Goal: Communication & Community: Answer question/provide support

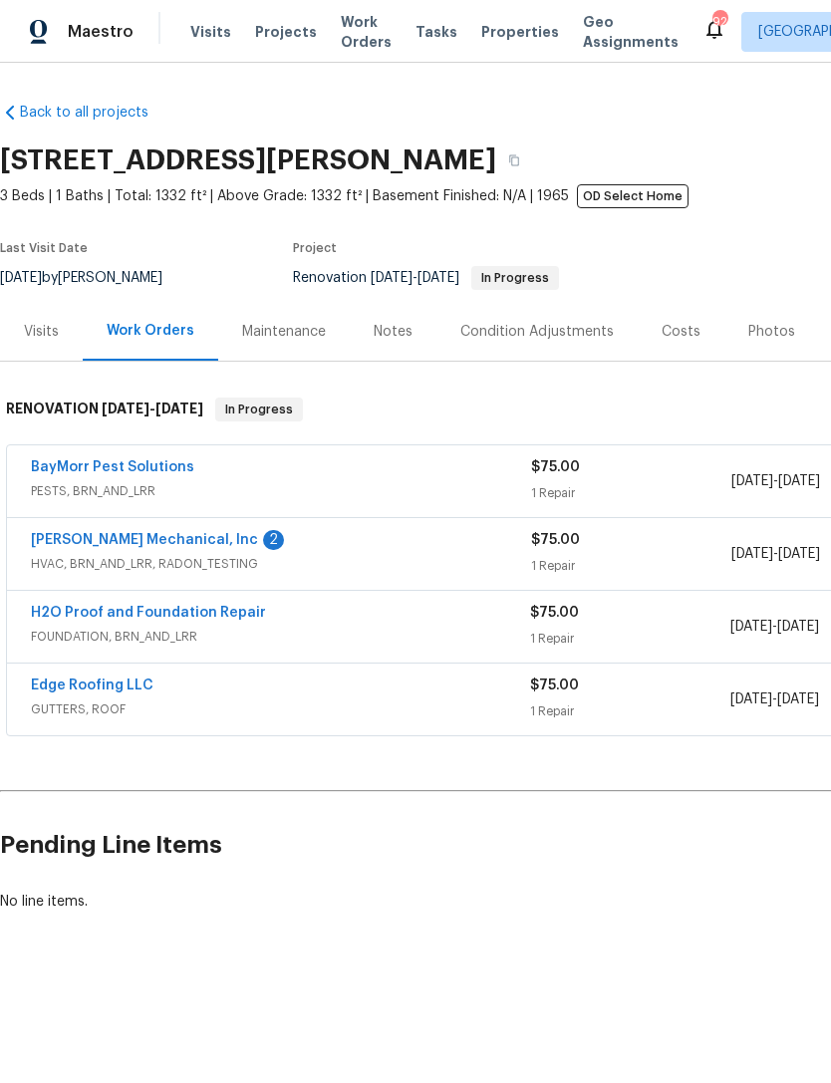
click at [76, 543] on link "[PERSON_NAME] Mechanical, Inc" at bounding box center [144, 540] width 227 height 14
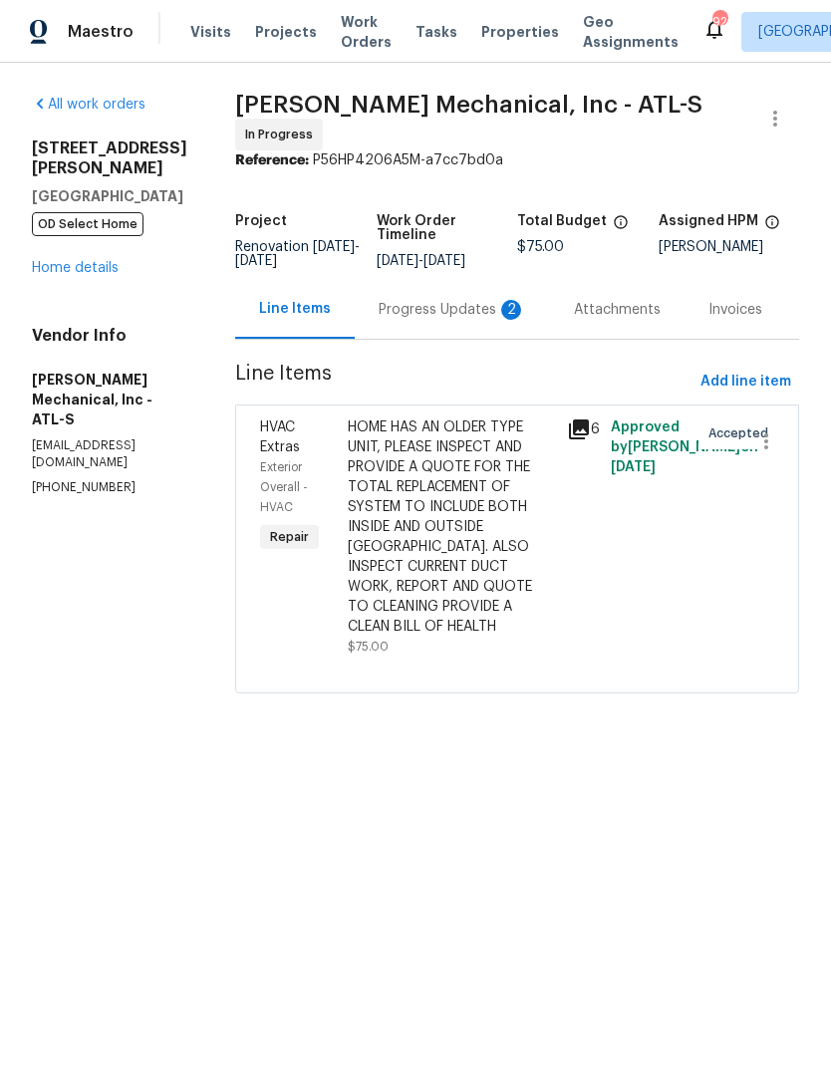
click at [441, 317] on div "Progress Updates 2" at bounding box center [452, 310] width 147 height 20
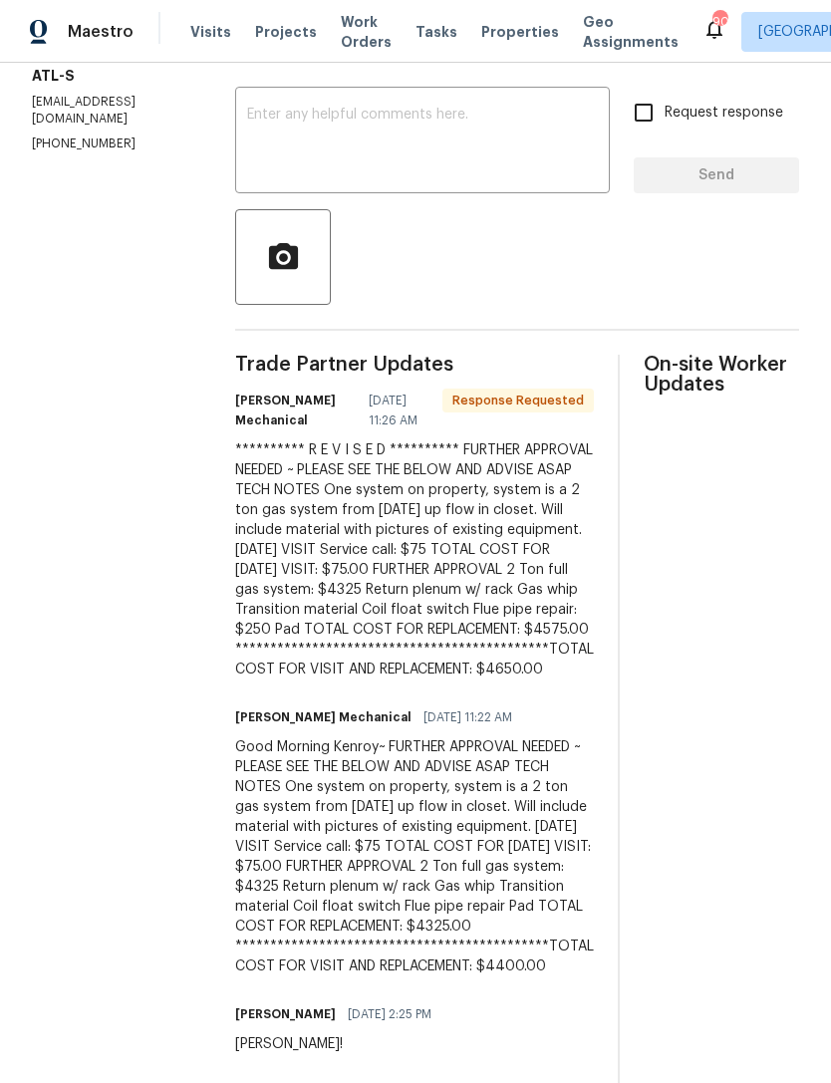
scroll to position [274, 0]
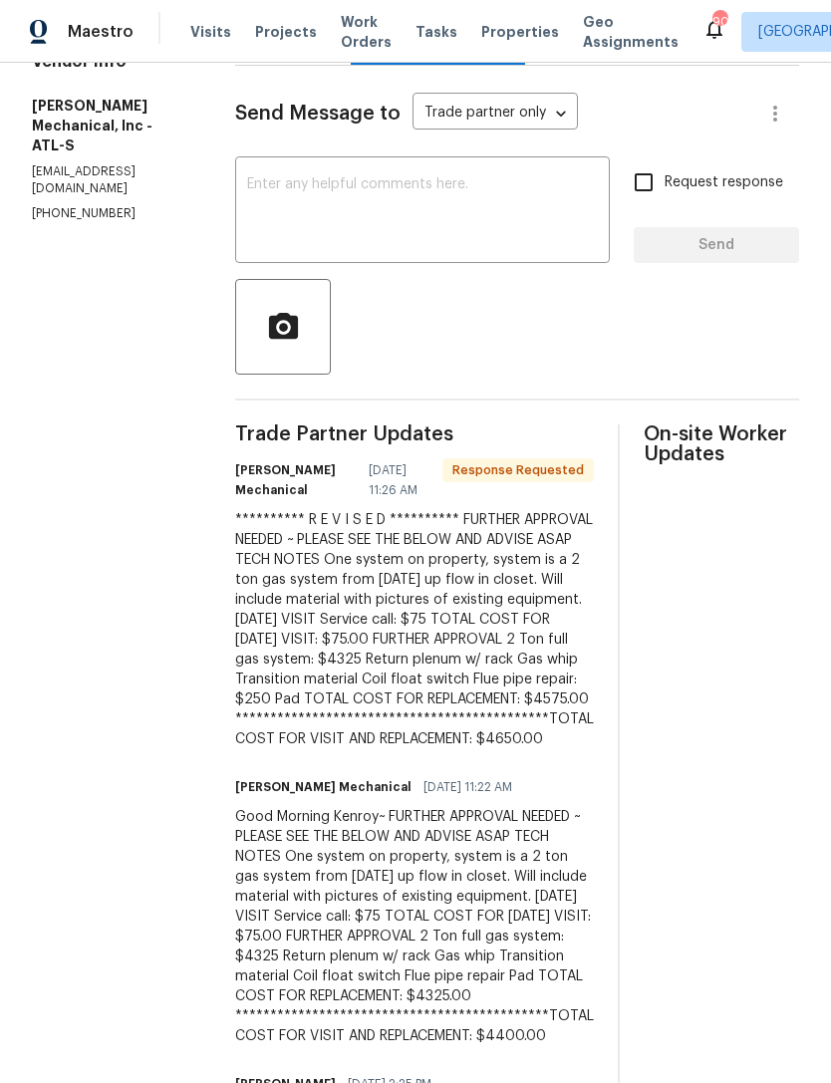
click at [438, 200] on textarea at bounding box center [422, 212] width 351 height 70
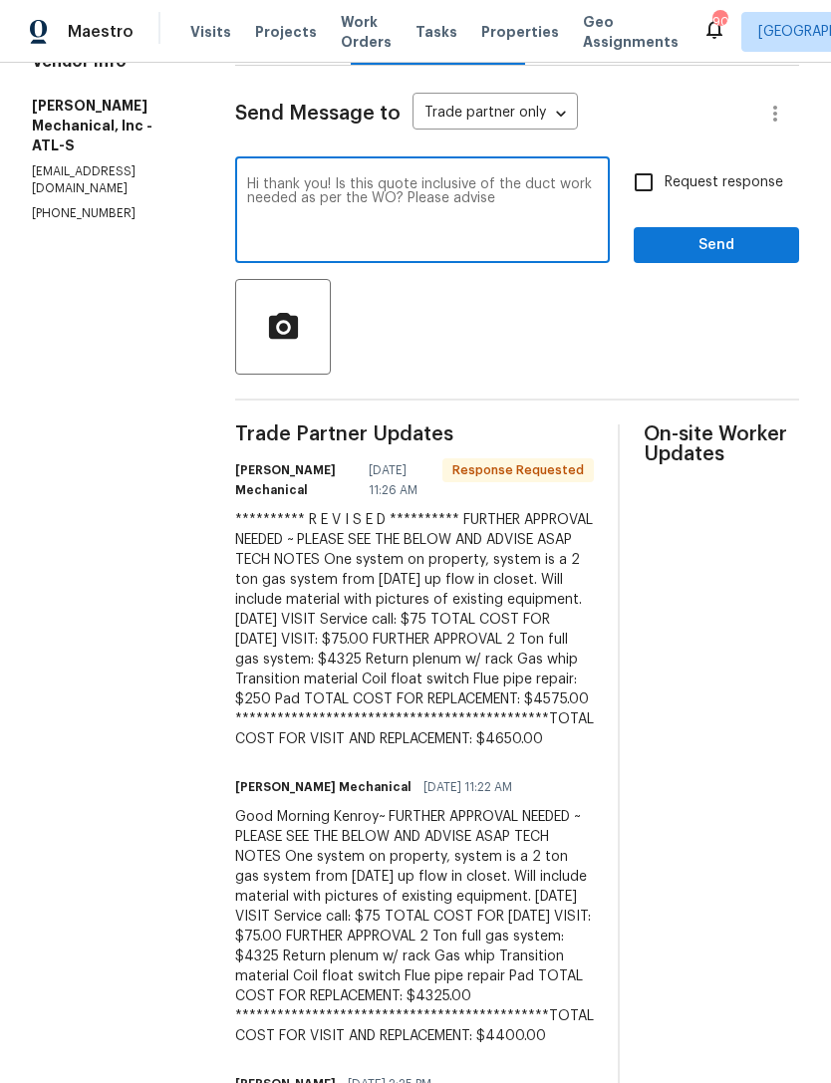
type textarea "Hi thank you! Is this quote inclusive of the duct work needed as per the WO? Pl…"
click at [298, 190] on textarea "Hi thank you! Is this quote inclusive of the duct work needed as per the WO? Pl…" at bounding box center [422, 212] width 351 height 70
click at [298, 189] on textarea "Hi thank you! Is this quote inclusive of the duct work needed as per the WO? Pl…" at bounding box center [422, 212] width 351 height 70
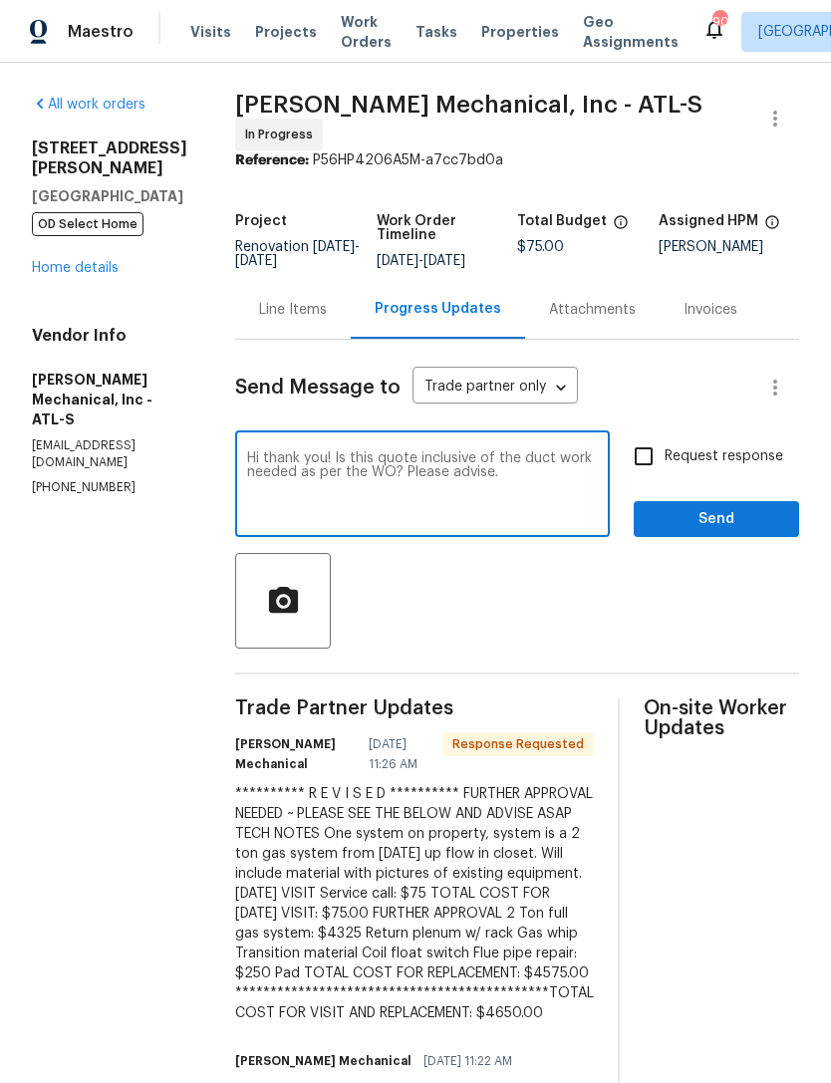
scroll to position [0, 0]
click at [104, 261] on link "Home details" at bounding box center [75, 268] width 87 height 14
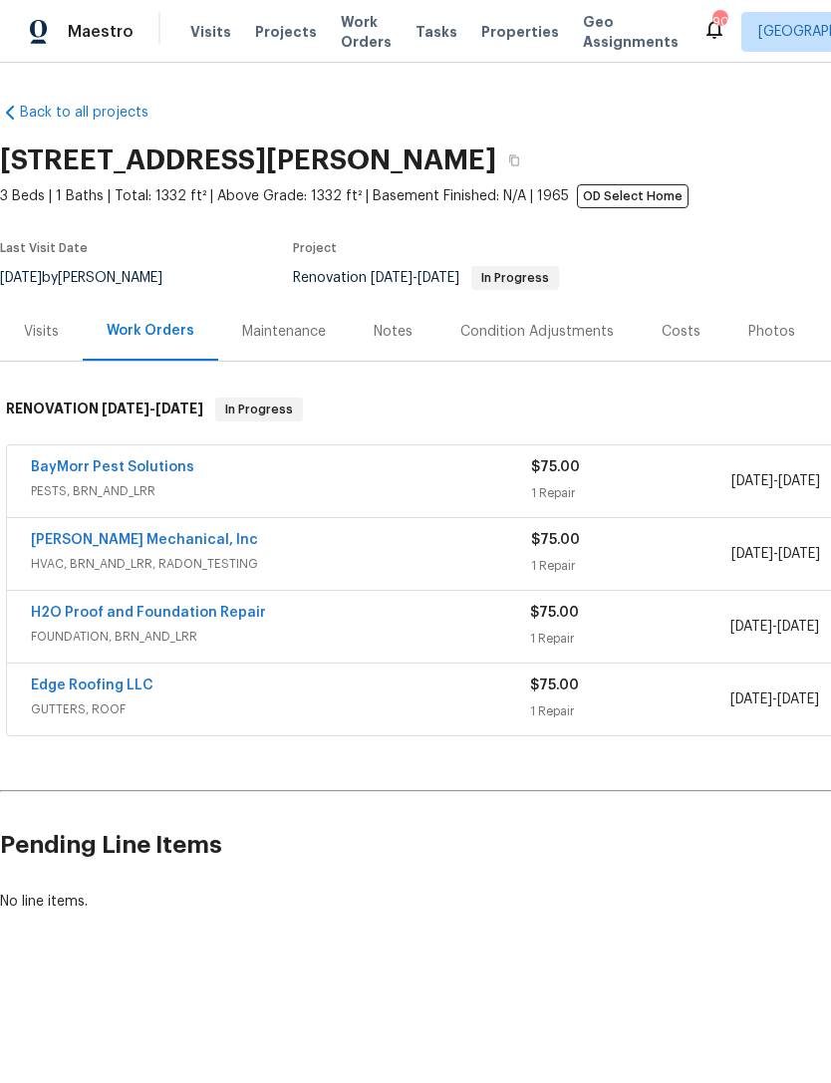
click at [100, 544] on link "[PERSON_NAME] Mechanical, Inc" at bounding box center [144, 540] width 227 height 14
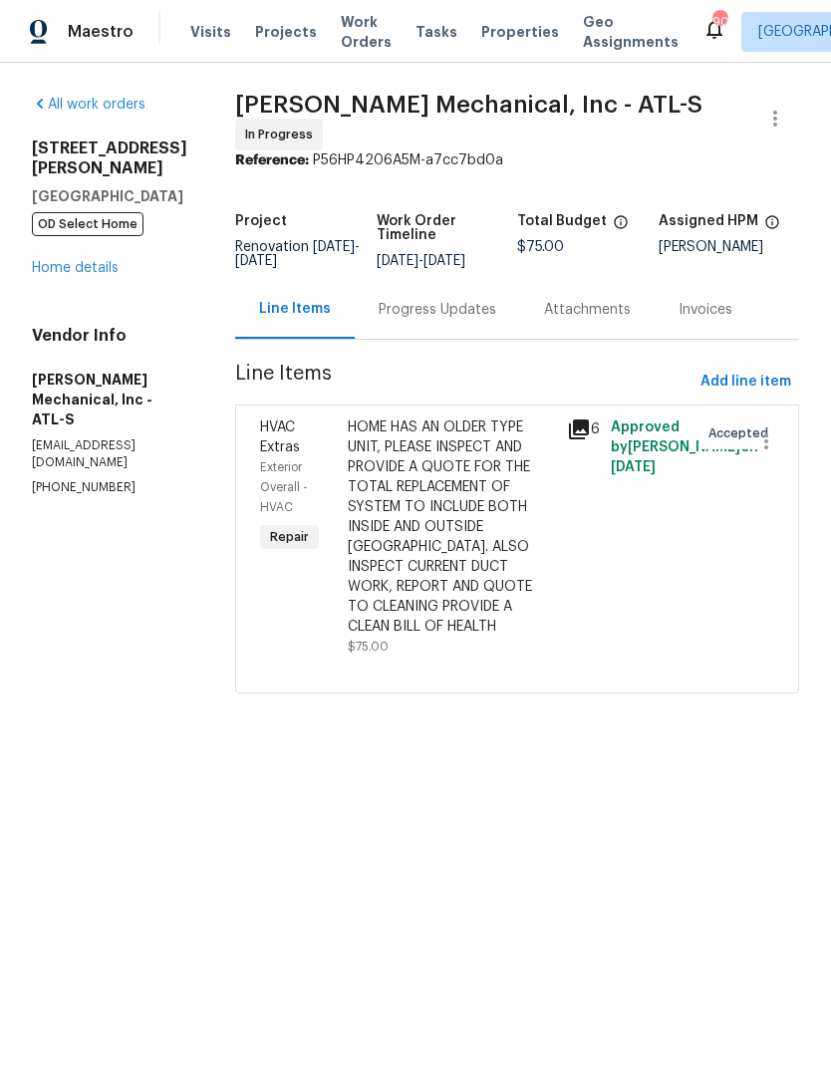
click at [458, 320] on div "Progress Updates" at bounding box center [438, 310] width 118 height 20
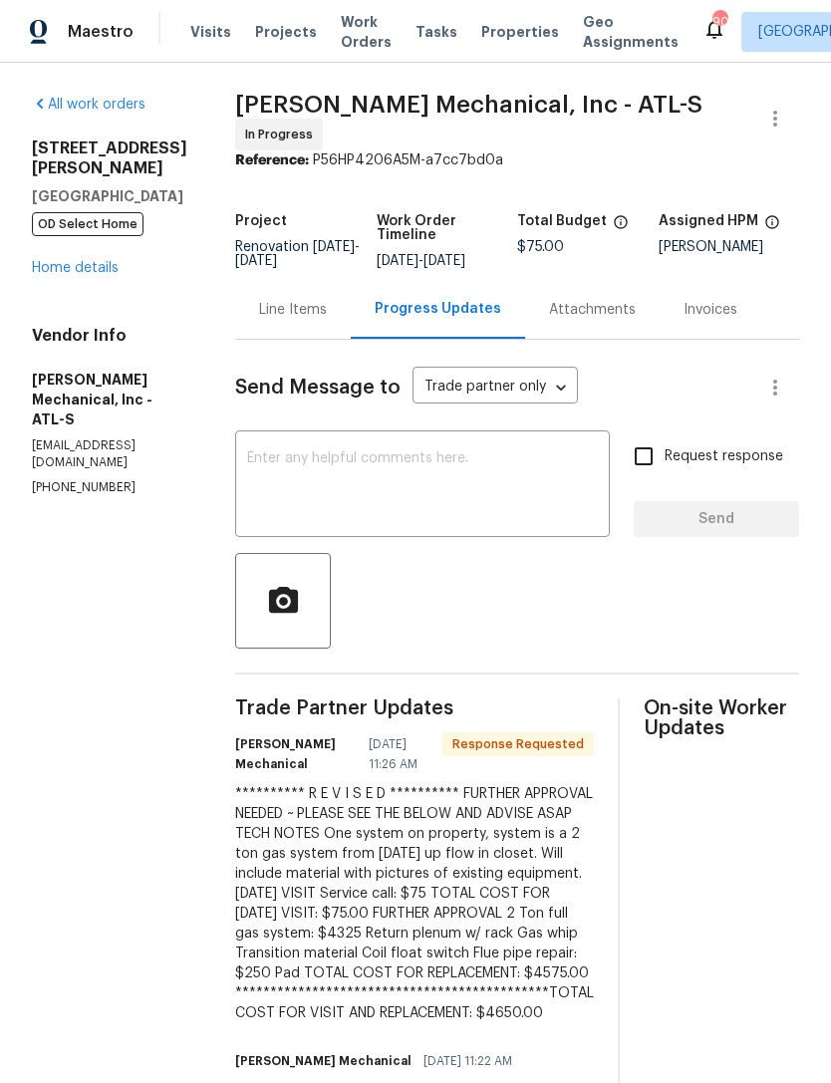
click at [437, 488] on textarea at bounding box center [422, 486] width 351 height 70
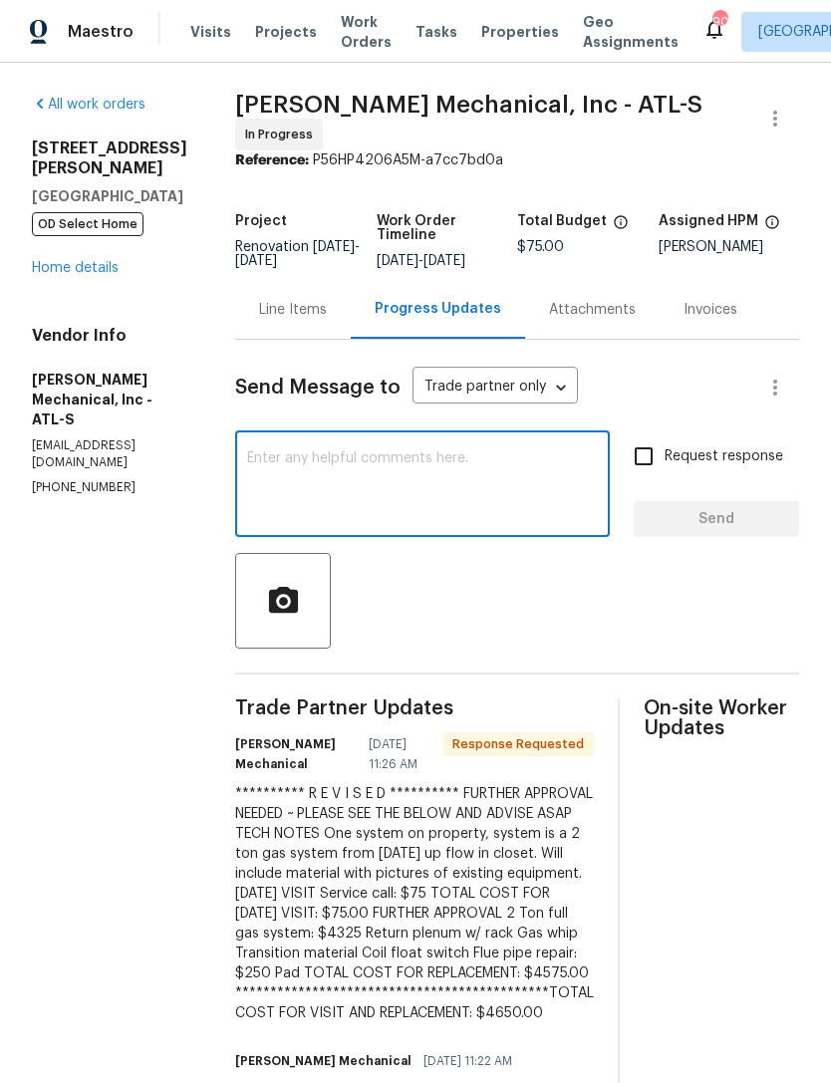
click at [441, 490] on textarea at bounding box center [422, 486] width 351 height 70
paste textarea "Hi thank you! Is this quote inclusive of the duct work needed as per the WO? Pl…"
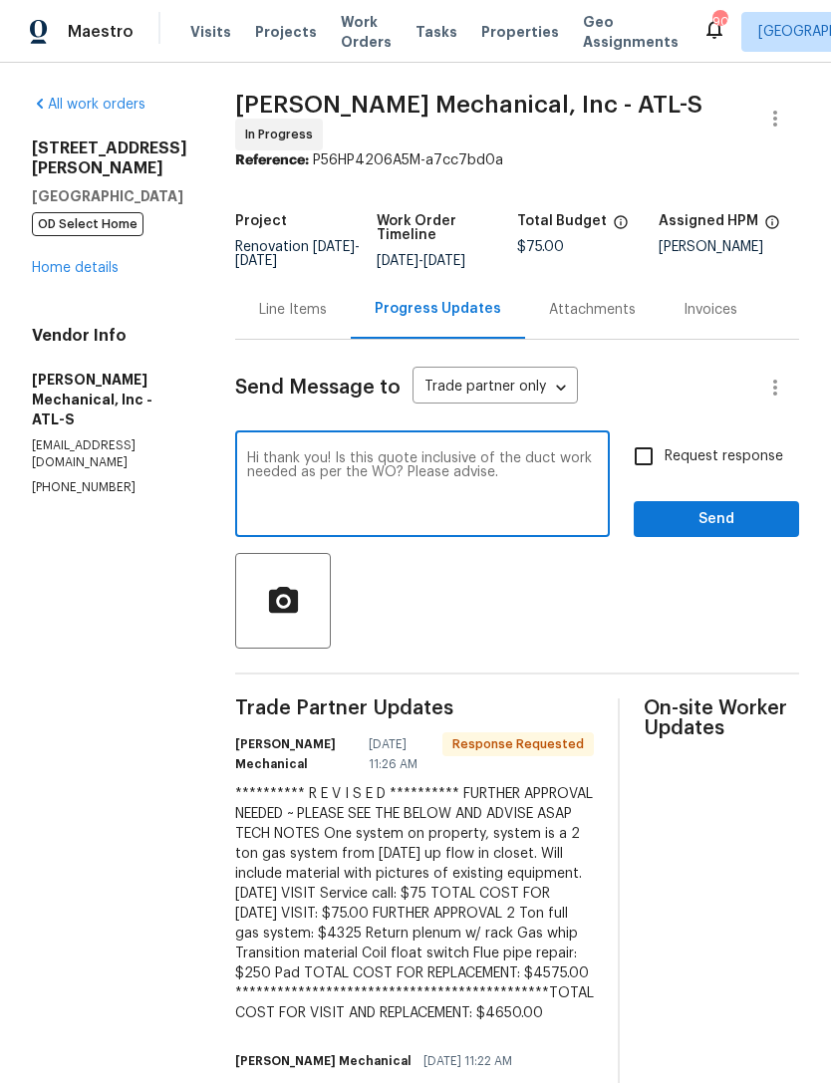
type textarea "Hi thank you! Is this quote inclusive of the duct work needed as per the WO? Pl…"
click at [639, 458] on input "Request response" at bounding box center [644, 456] width 42 height 42
checkbox input "true"
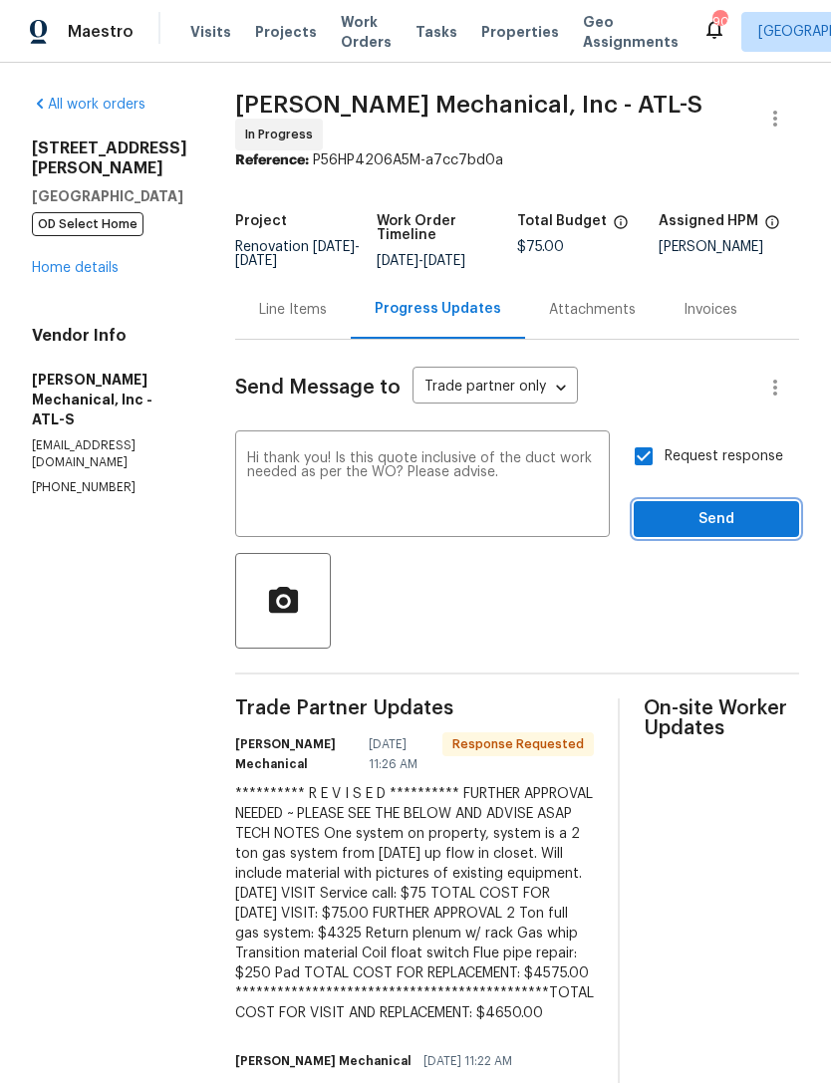
click at [716, 523] on span "Send" at bounding box center [715, 519] width 133 height 25
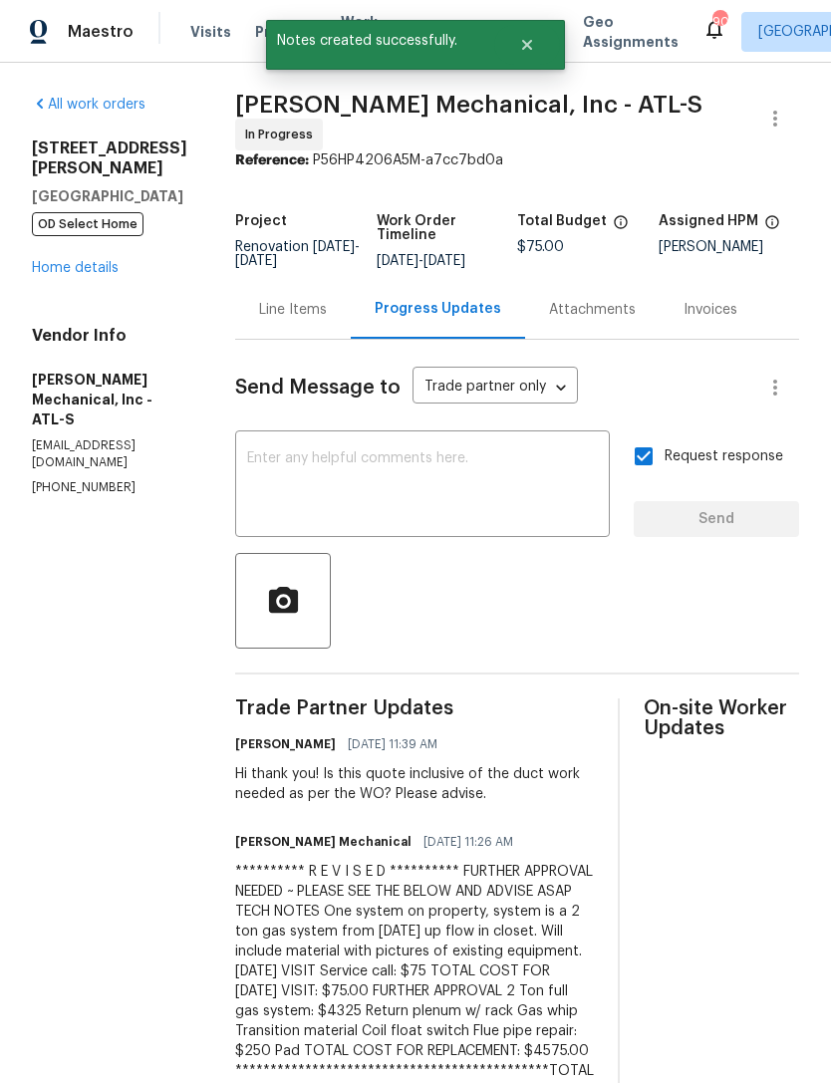
click at [53, 261] on link "Home details" at bounding box center [75, 268] width 87 height 14
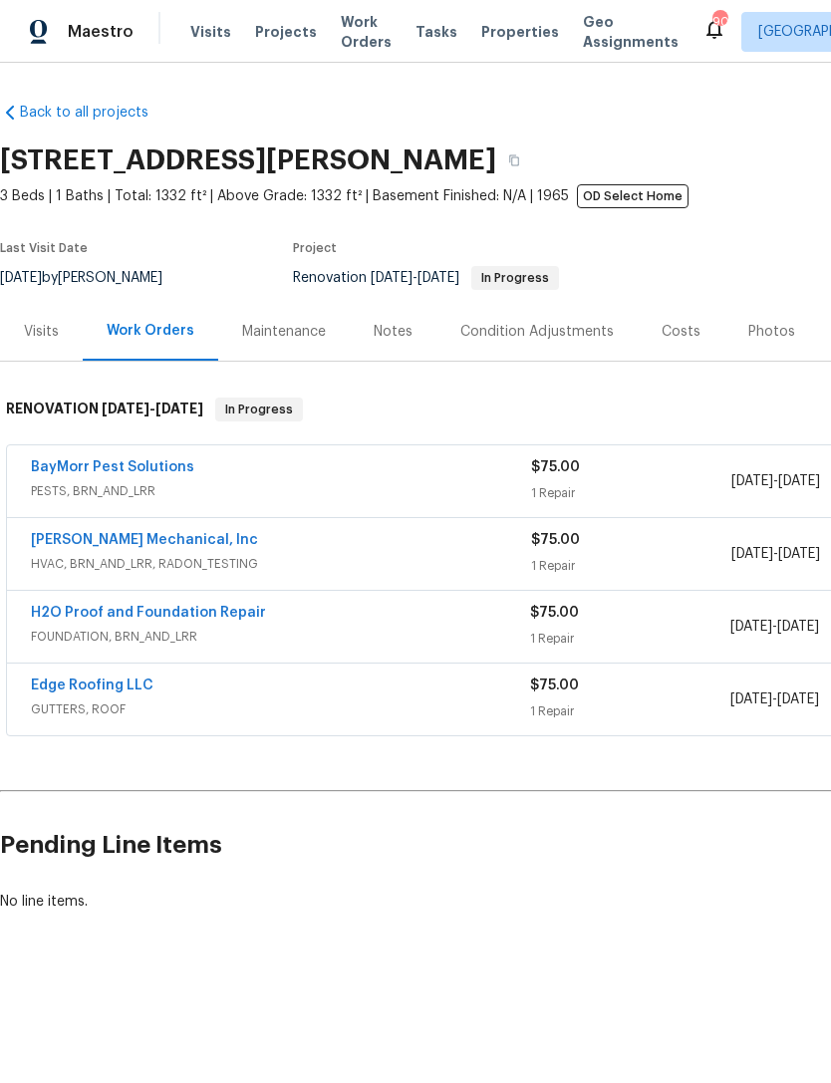
click at [59, 471] on link "BayMorr Pest Solutions" at bounding box center [112, 467] width 163 height 14
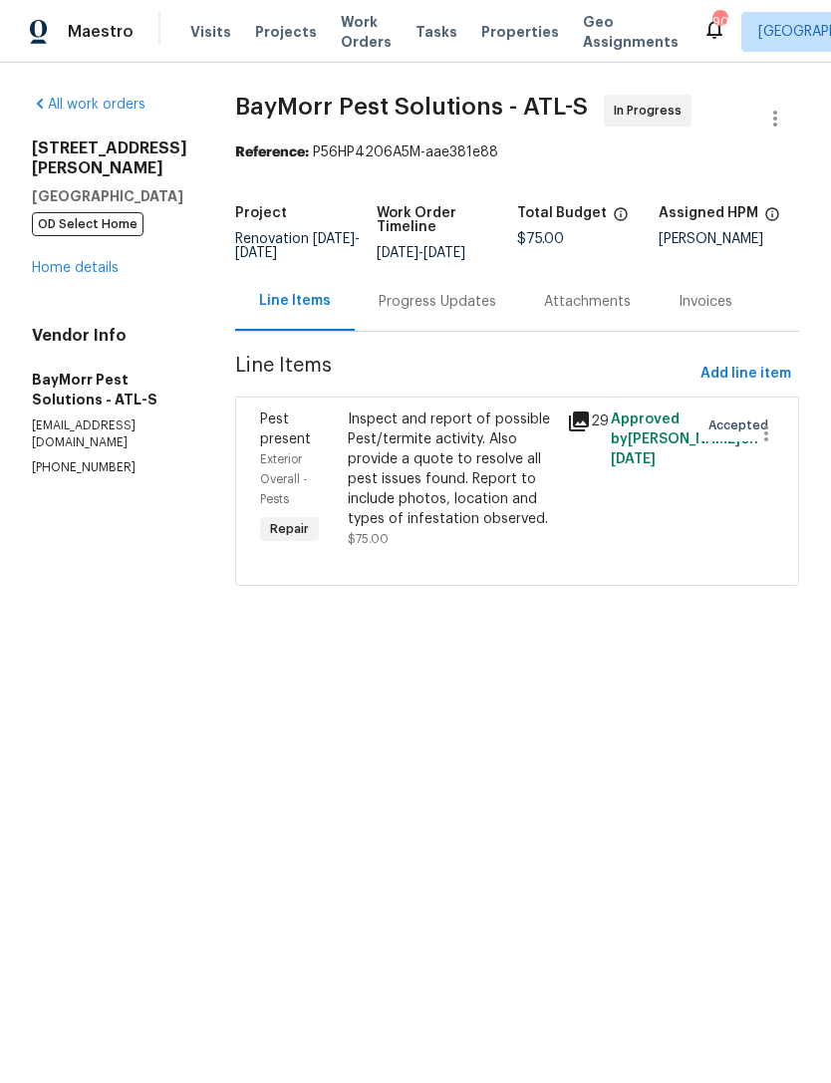
click at [71, 268] on link "Home details" at bounding box center [75, 268] width 87 height 14
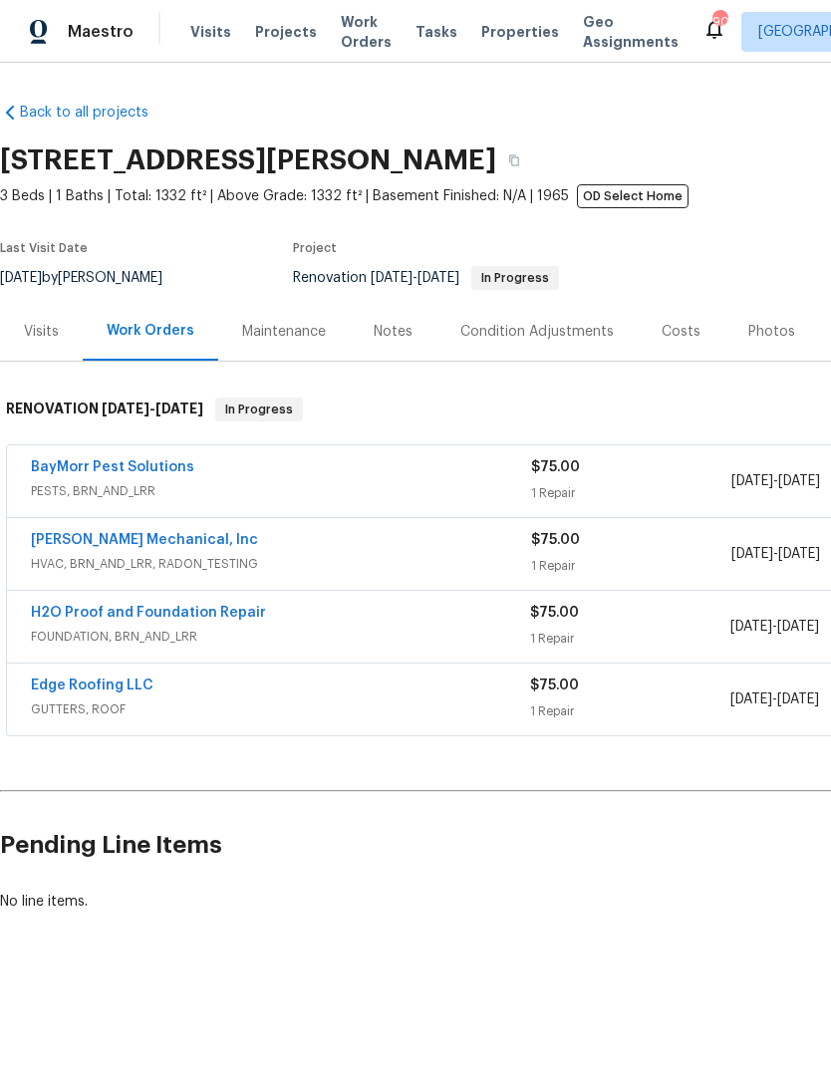
click at [82, 470] on link "BayMorr Pest Solutions" at bounding box center [112, 467] width 163 height 14
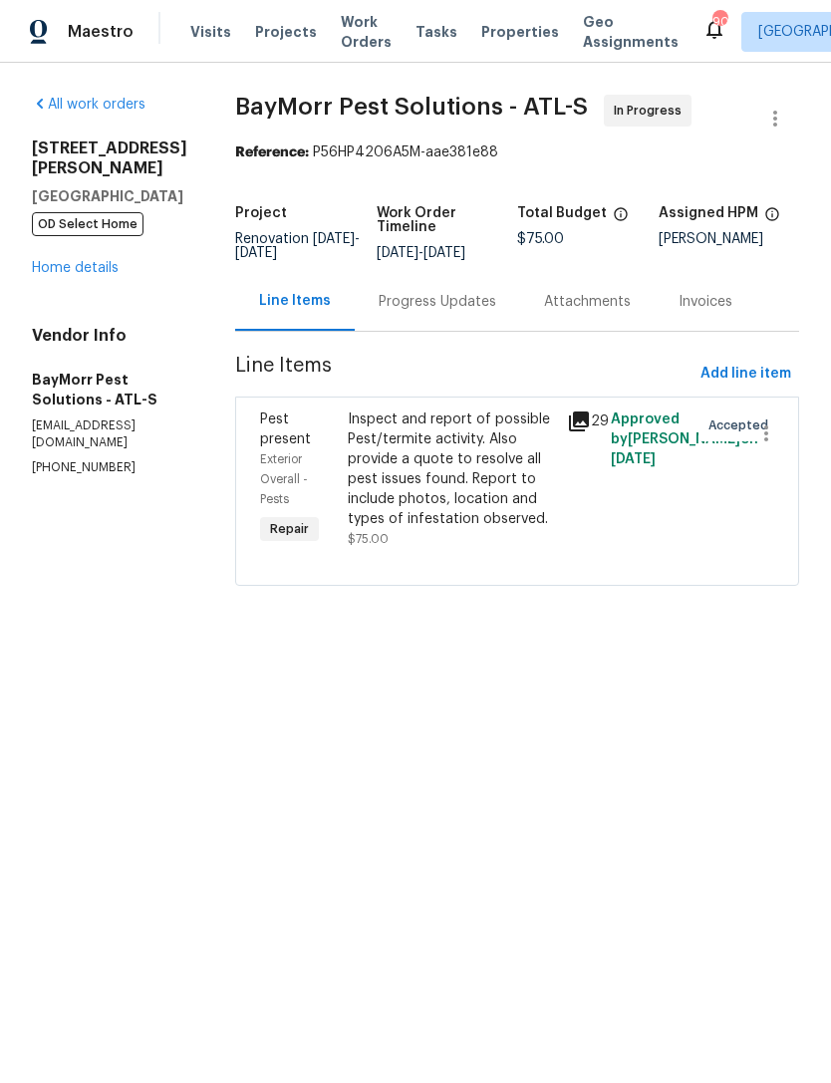
click at [421, 305] on div "Progress Updates" at bounding box center [438, 302] width 118 height 20
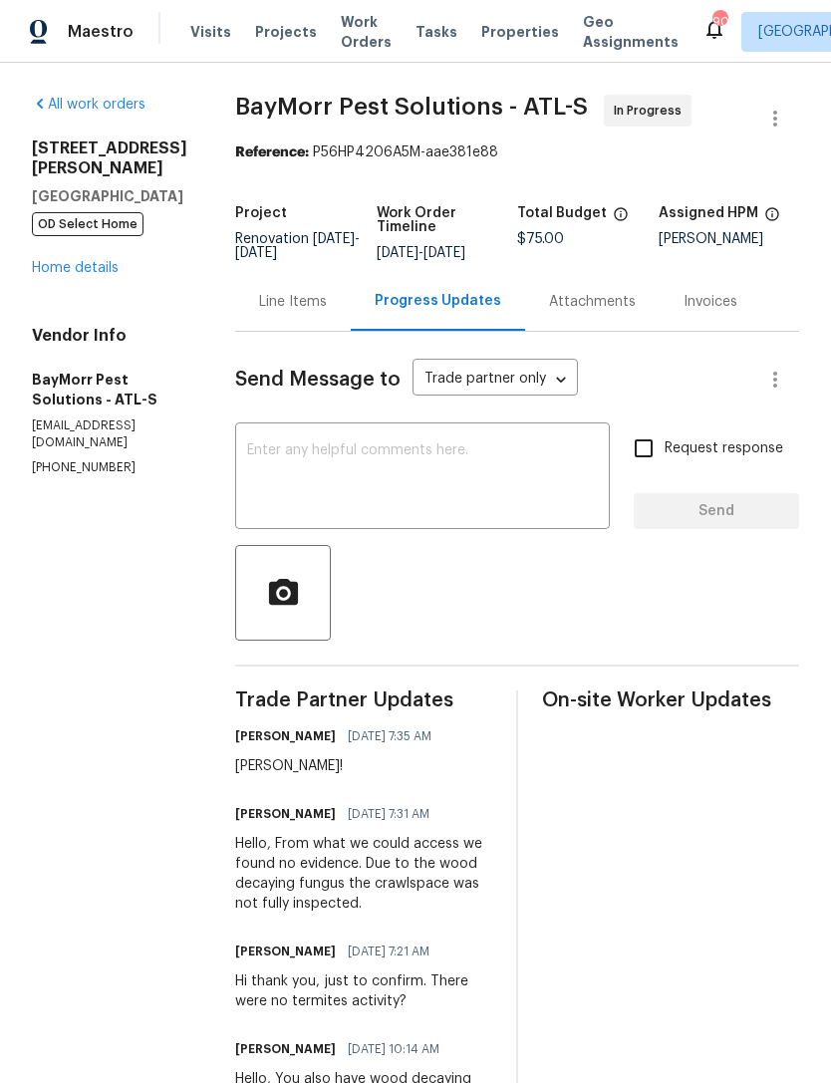
click at [66, 272] on link "Home details" at bounding box center [75, 268] width 87 height 14
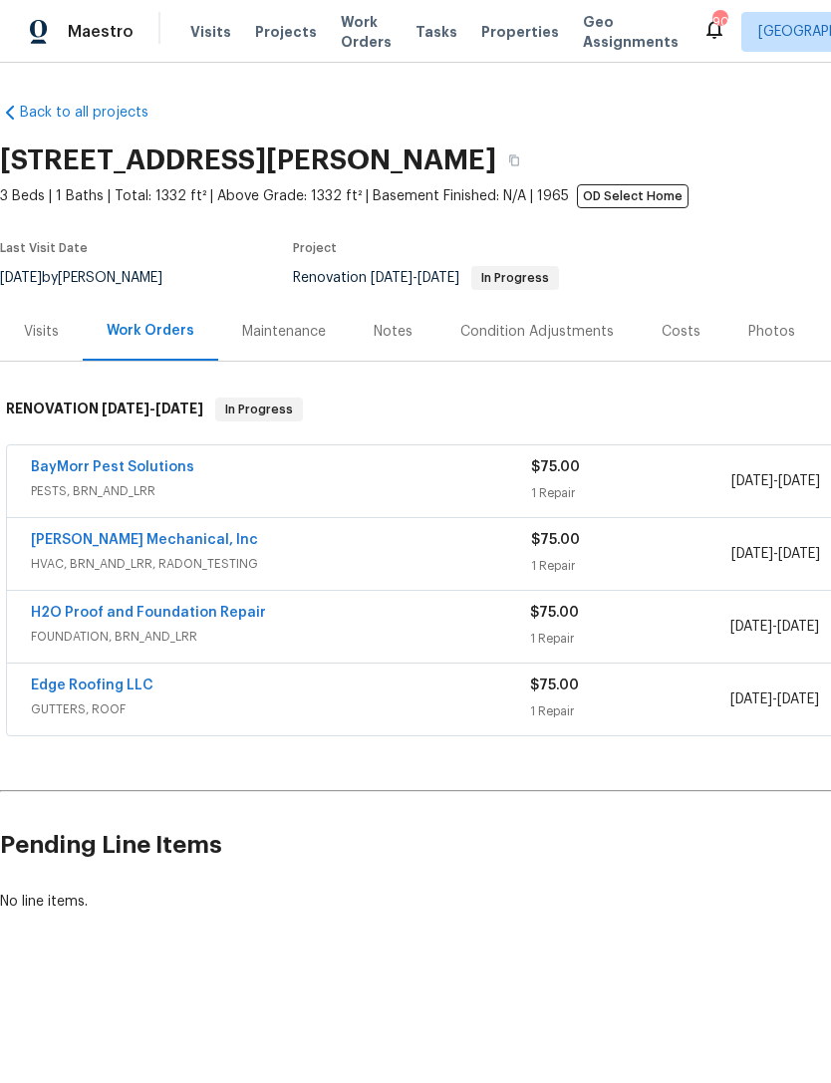
click at [135, 464] on link "BayMorr Pest Solutions" at bounding box center [112, 467] width 163 height 14
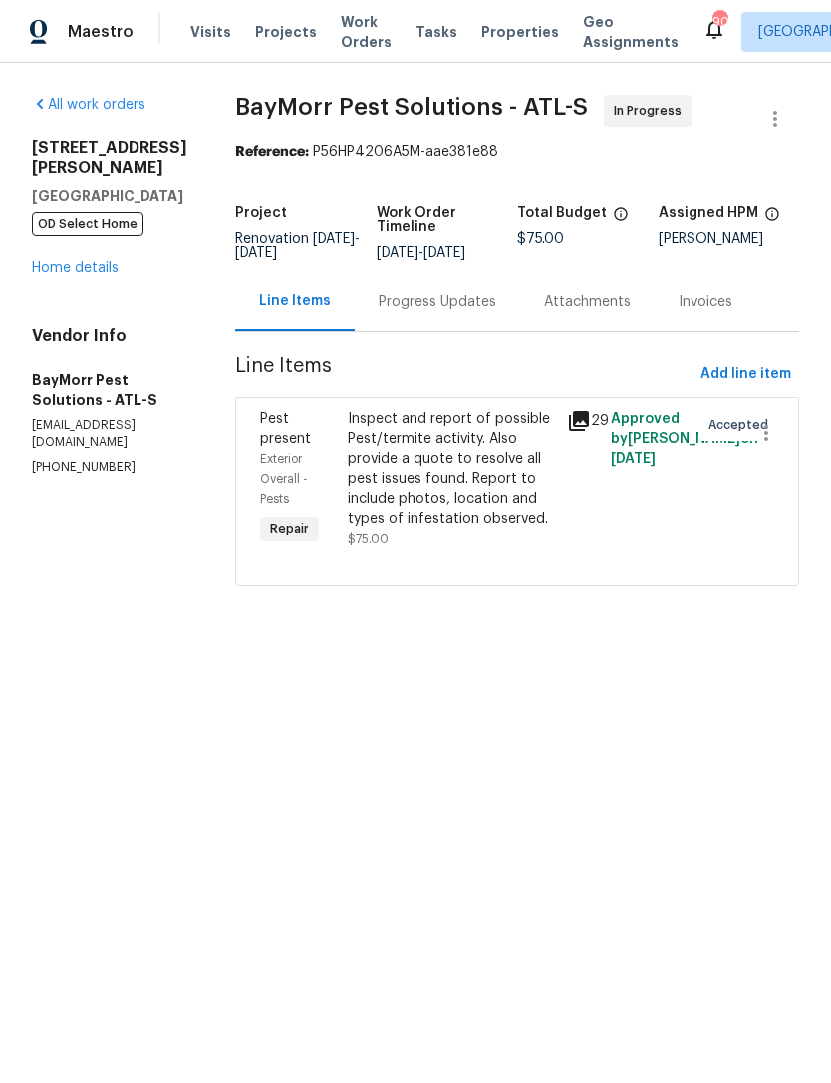
click at [431, 306] on div "Progress Updates" at bounding box center [438, 302] width 118 height 20
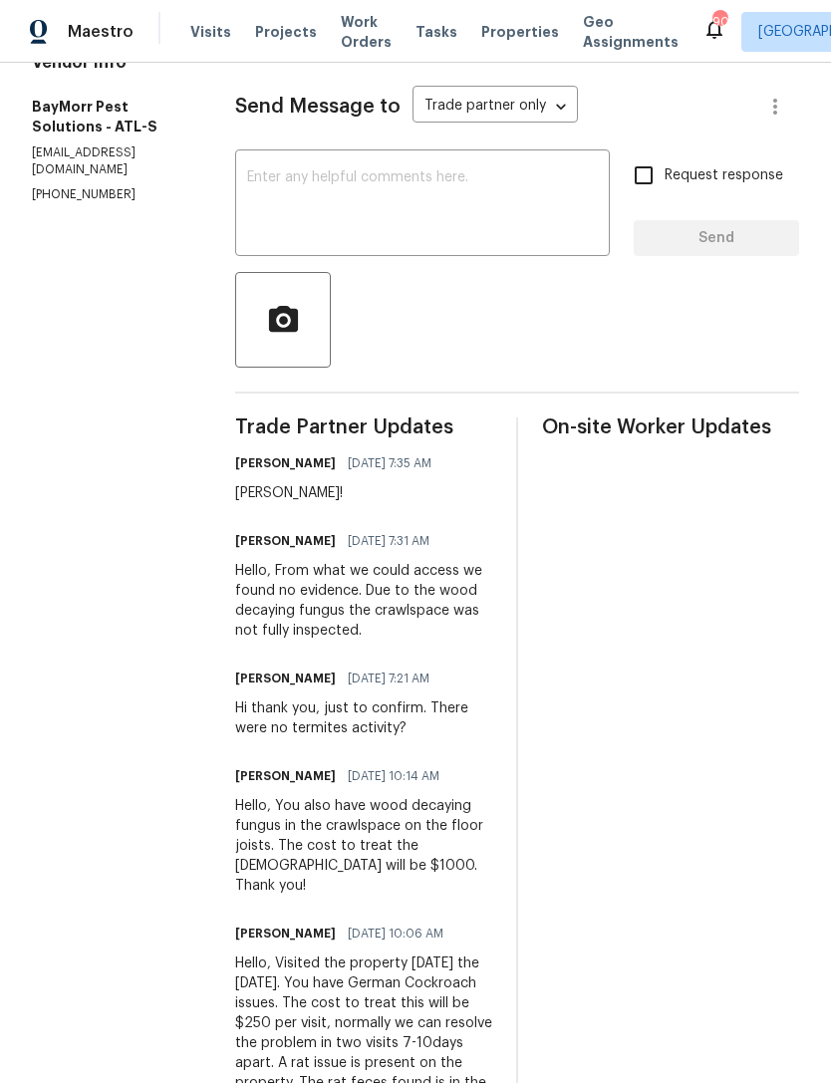
scroll to position [274, 0]
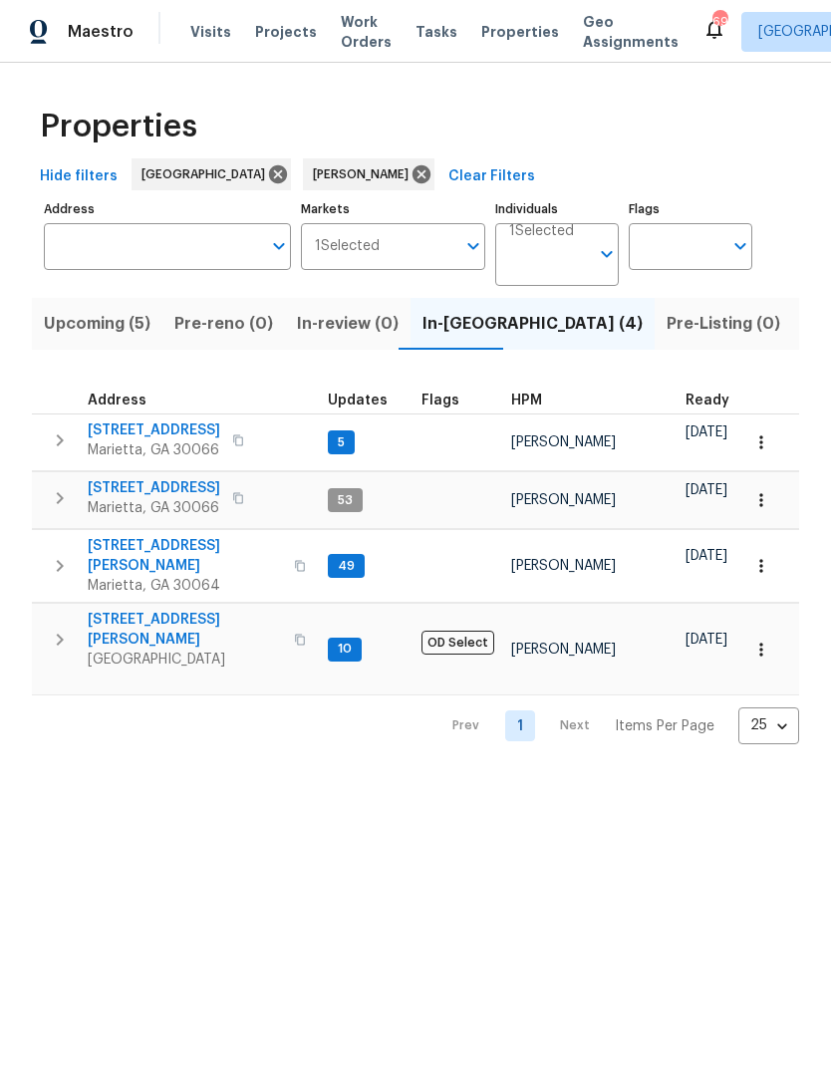
click at [126, 610] on span "[STREET_ADDRESS][PERSON_NAME]" at bounding box center [185, 630] width 194 height 40
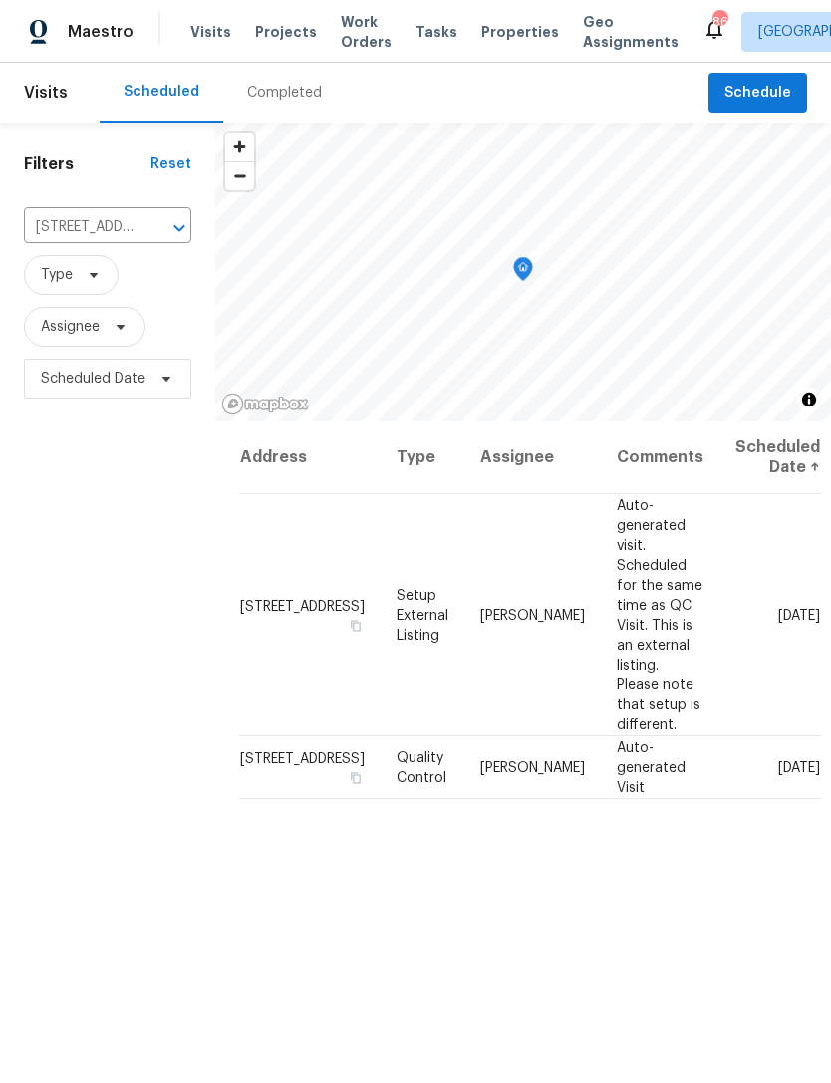
click at [154, 232] on icon "Clear" at bounding box center [153, 228] width 20 height 20
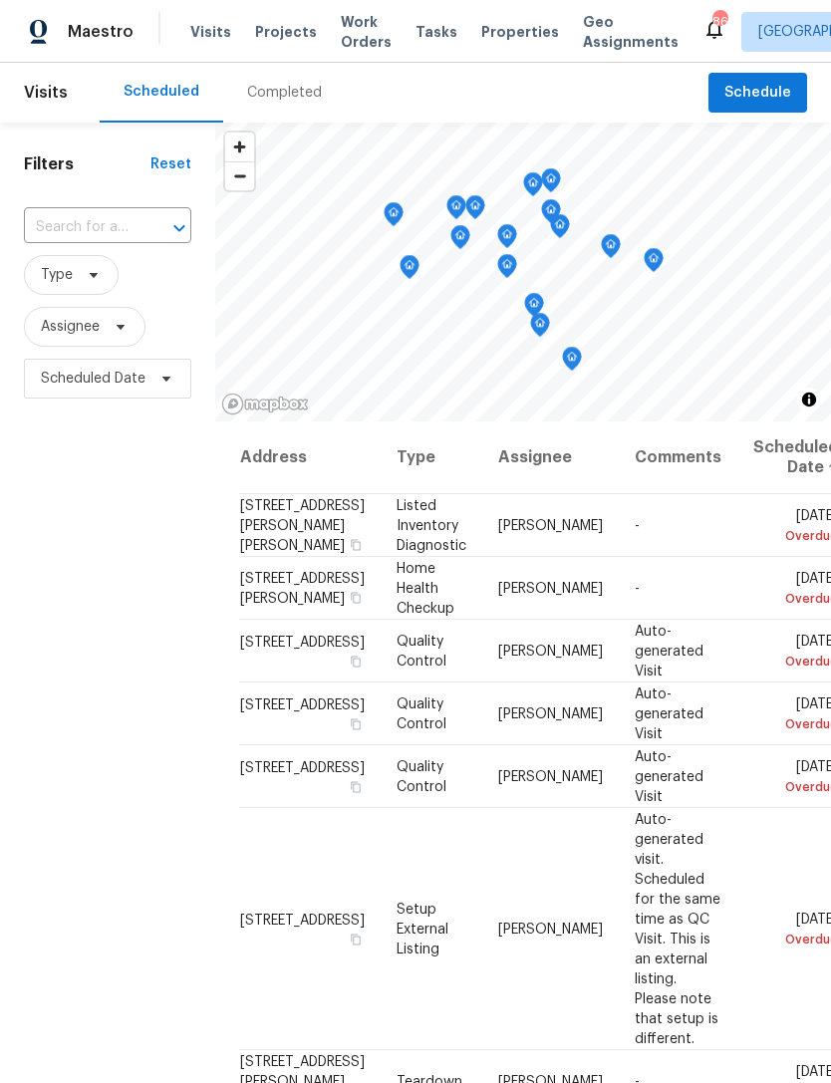
click at [94, 230] on input "text" at bounding box center [80, 227] width 112 height 31
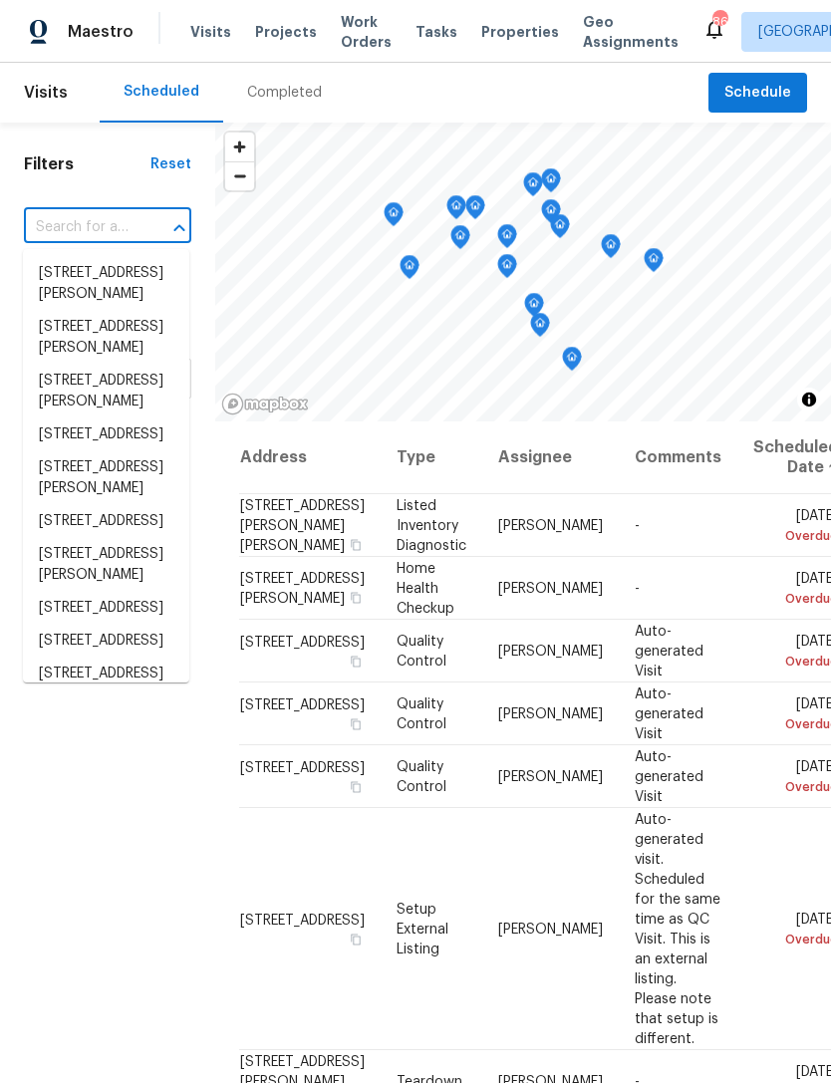
click at [84, 232] on input "text" at bounding box center [80, 227] width 112 height 31
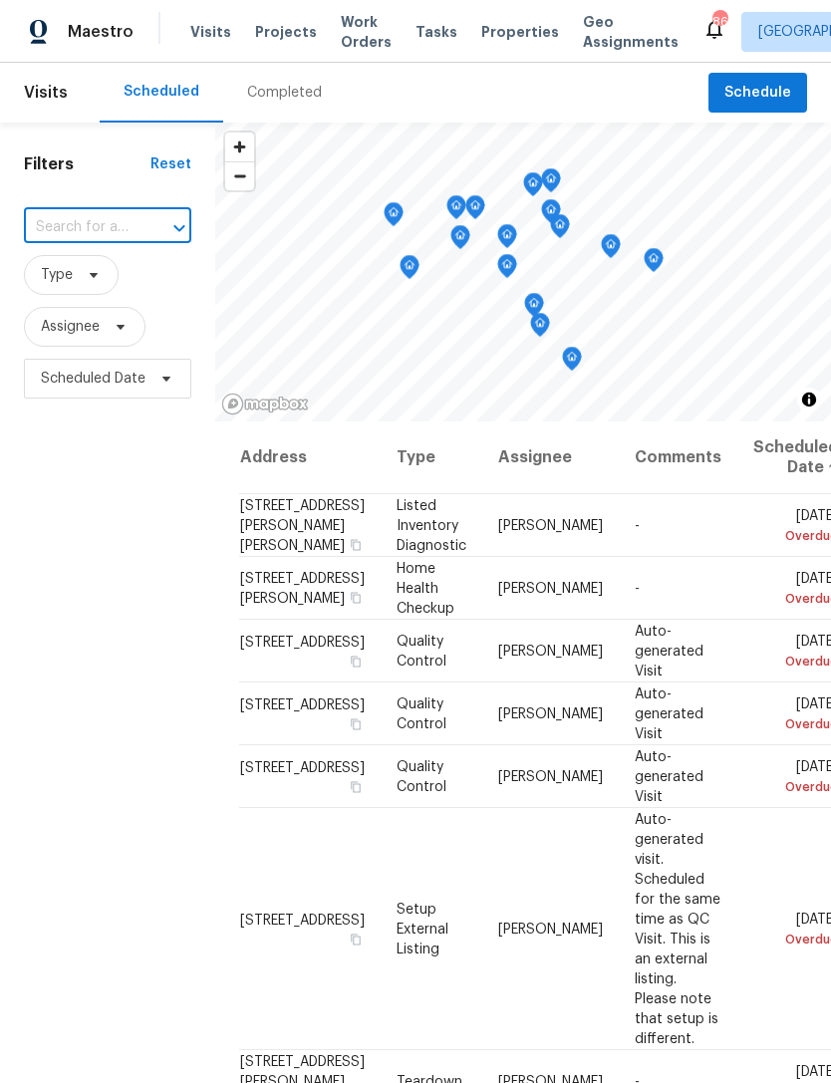
paste input "6001 Deer Springs Ln NW, Acworth, GA 30101"
type input "6001 Deer Springs Ln NW, Acworth, GA 30101"
click at [114, 288] on li "6001 Deer Springs Ln NW, Acworth, GA 30101" at bounding box center [106, 273] width 166 height 33
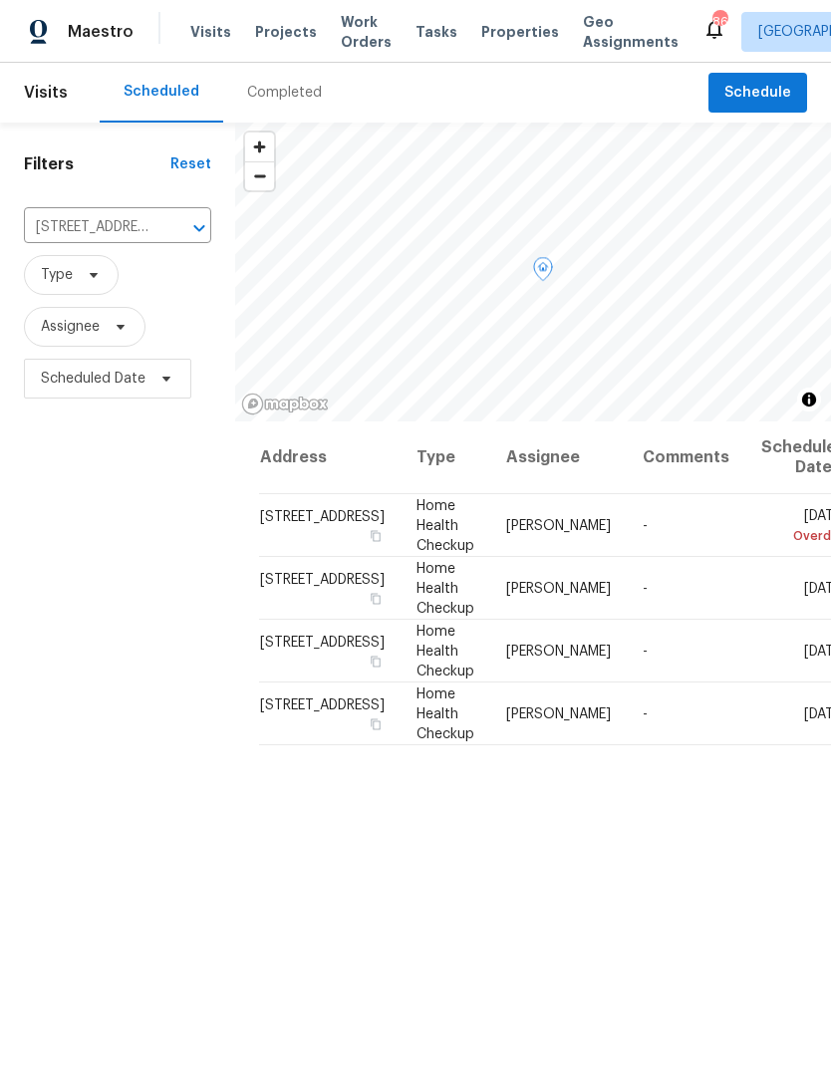
click at [0, 0] on span at bounding box center [0, 0] width 0 height 0
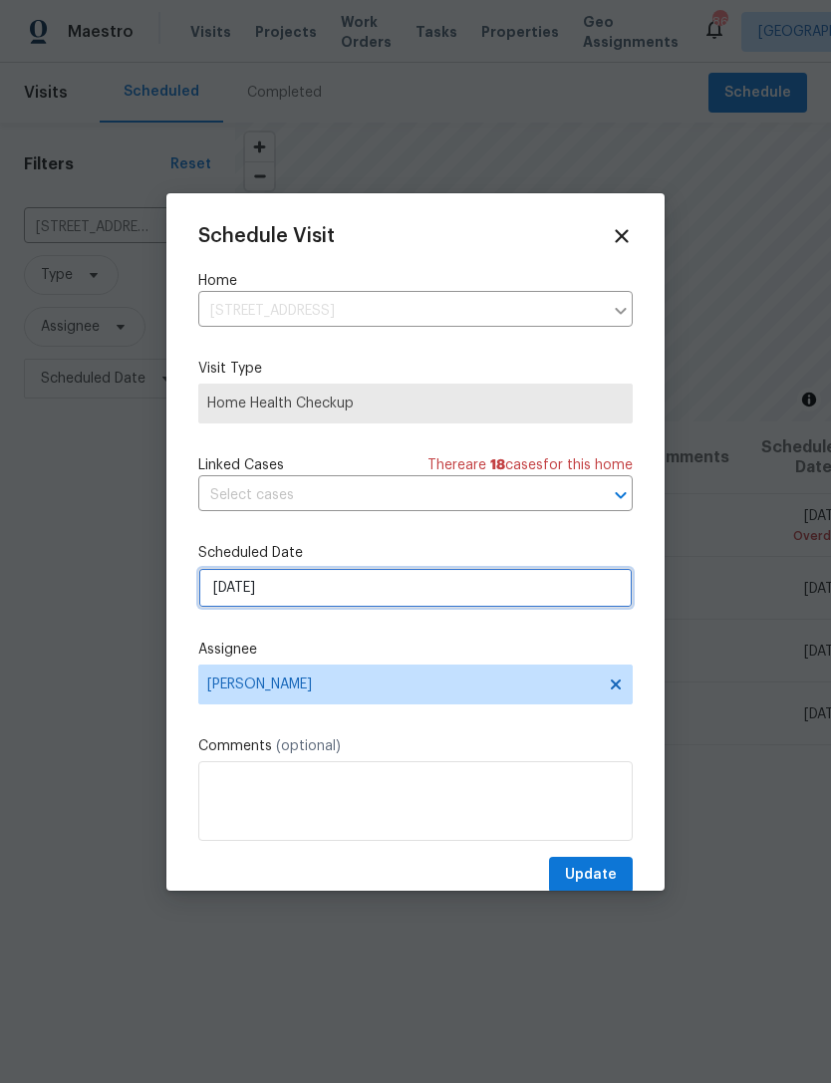
click at [316, 593] on input "9/20/2025" at bounding box center [415, 588] width 434 height 40
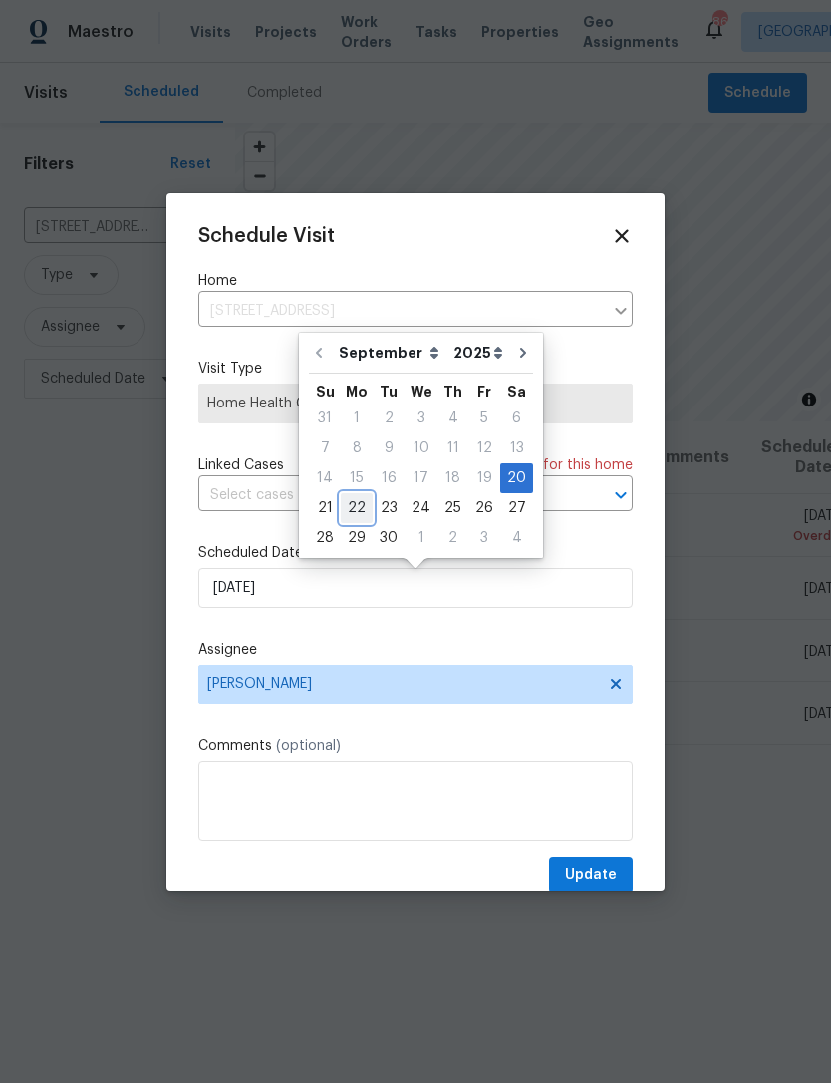
click at [358, 503] on div "22" at bounding box center [357, 508] width 32 height 28
type input "9/22/2025"
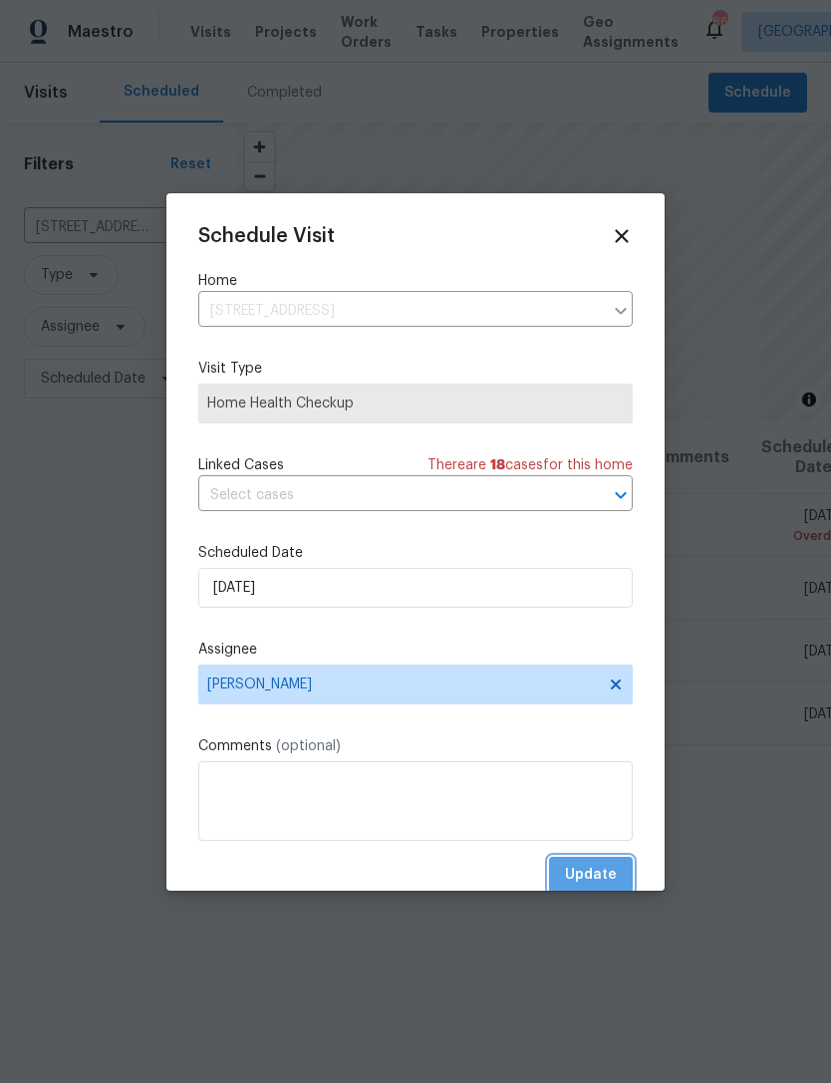
click at [583, 872] on span "Update" at bounding box center [591, 875] width 52 height 25
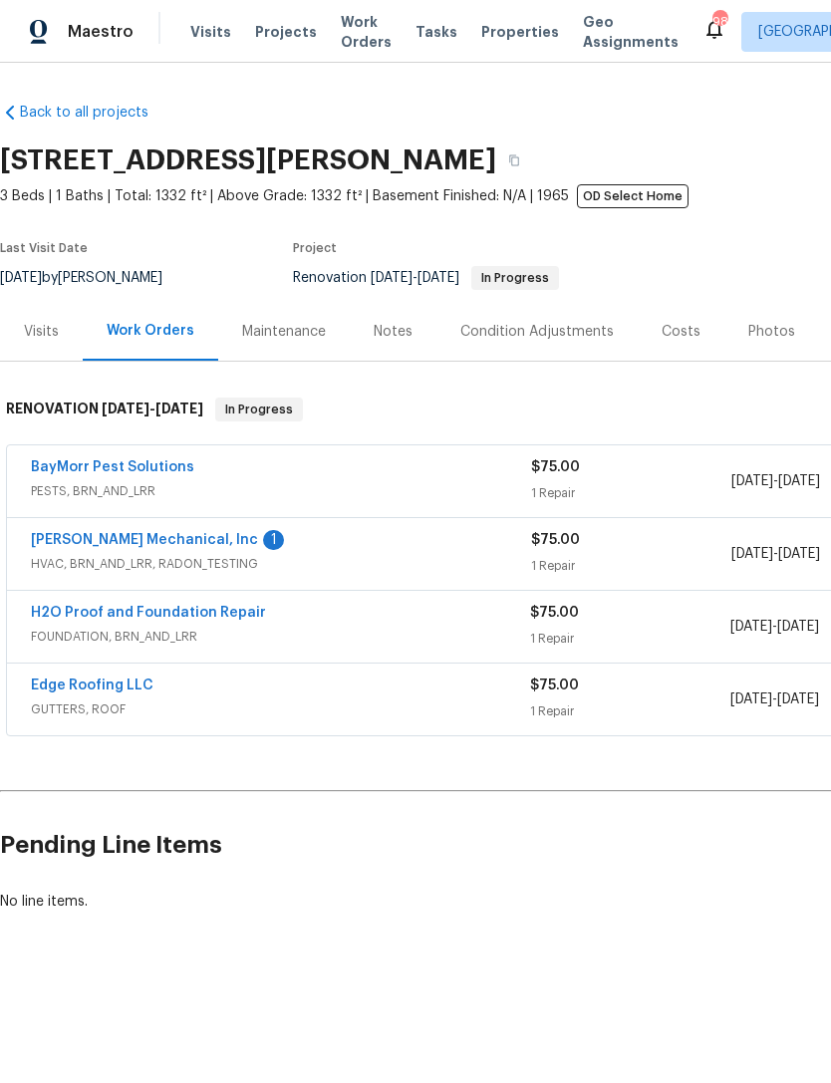
click at [112, 688] on link "Edge Roofing LLC" at bounding box center [92, 685] width 123 height 14
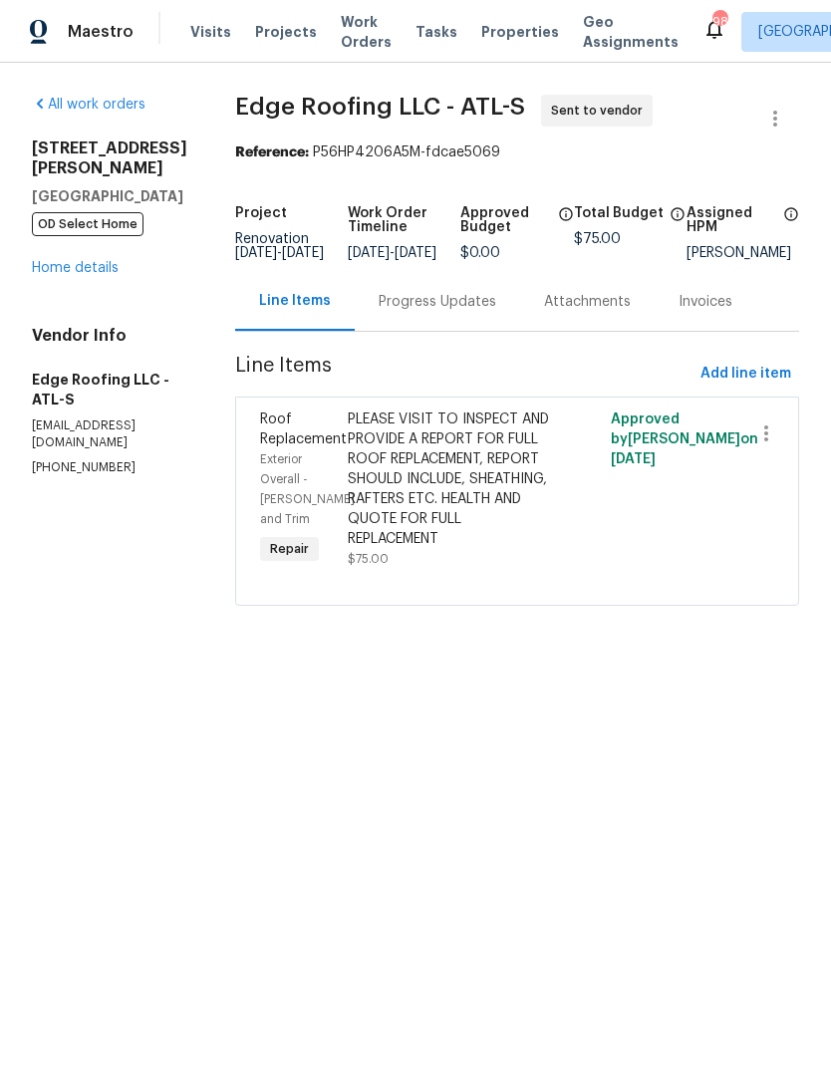
click at [421, 312] on div "Progress Updates" at bounding box center [438, 302] width 118 height 20
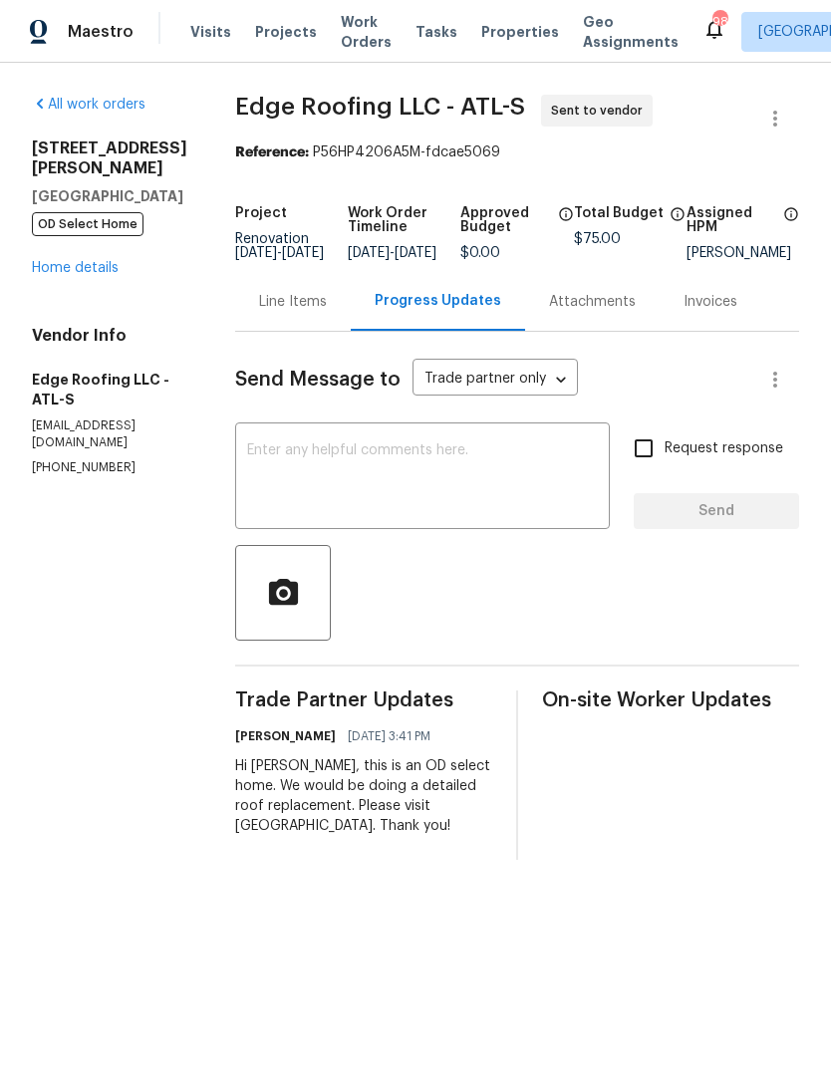
click at [77, 261] on link "Home details" at bounding box center [75, 268] width 87 height 14
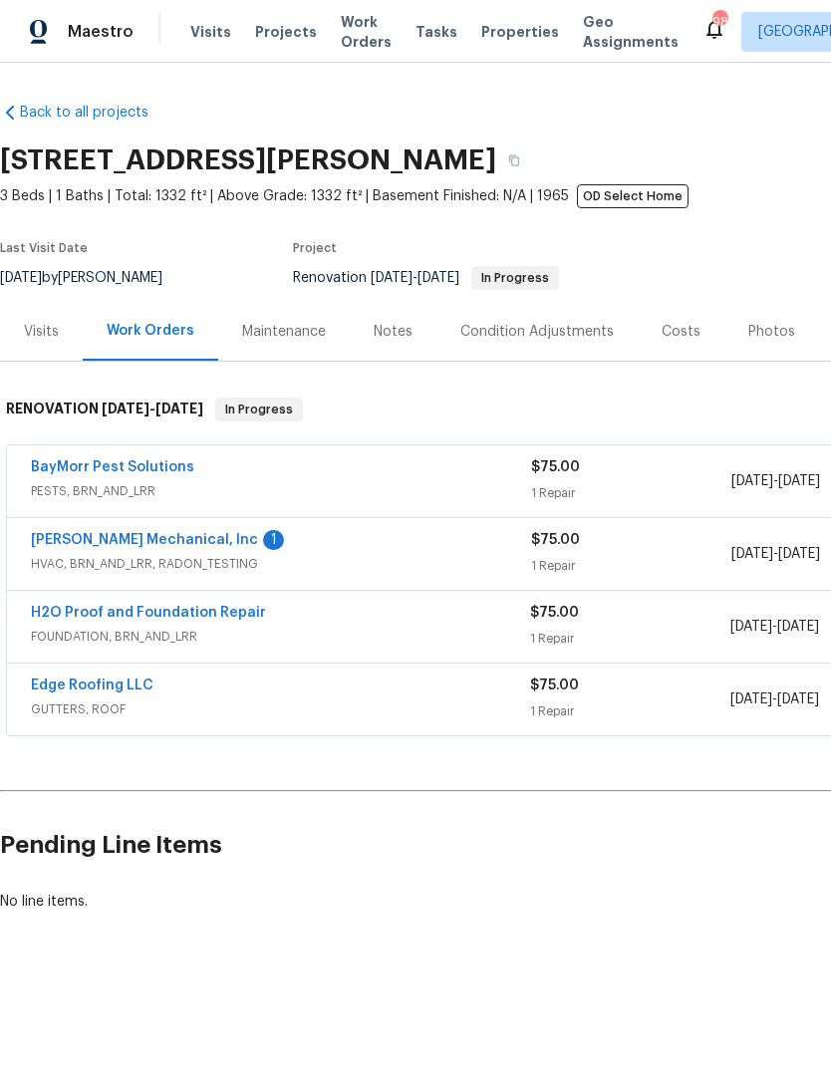
click at [109, 690] on link "Edge Roofing LLC" at bounding box center [92, 685] width 123 height 14
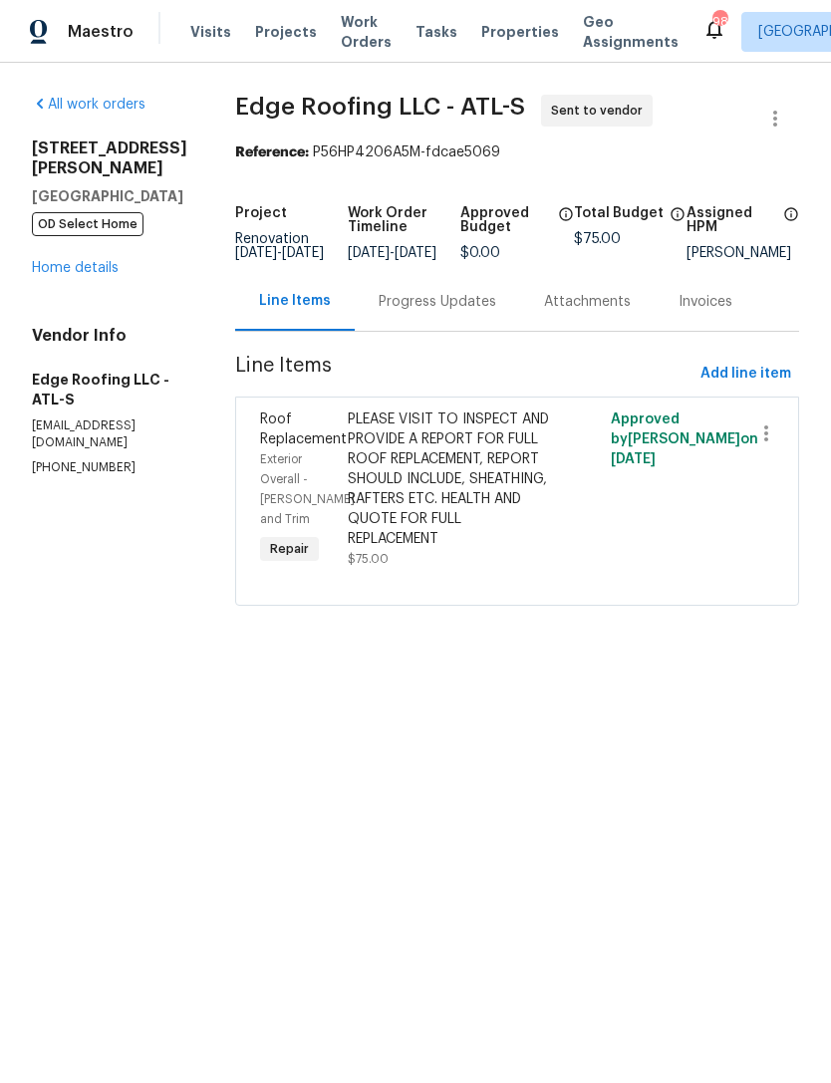
click at [426, 310] on div "Progress Updates" at bounding box center [438, 302] width 118 height 20
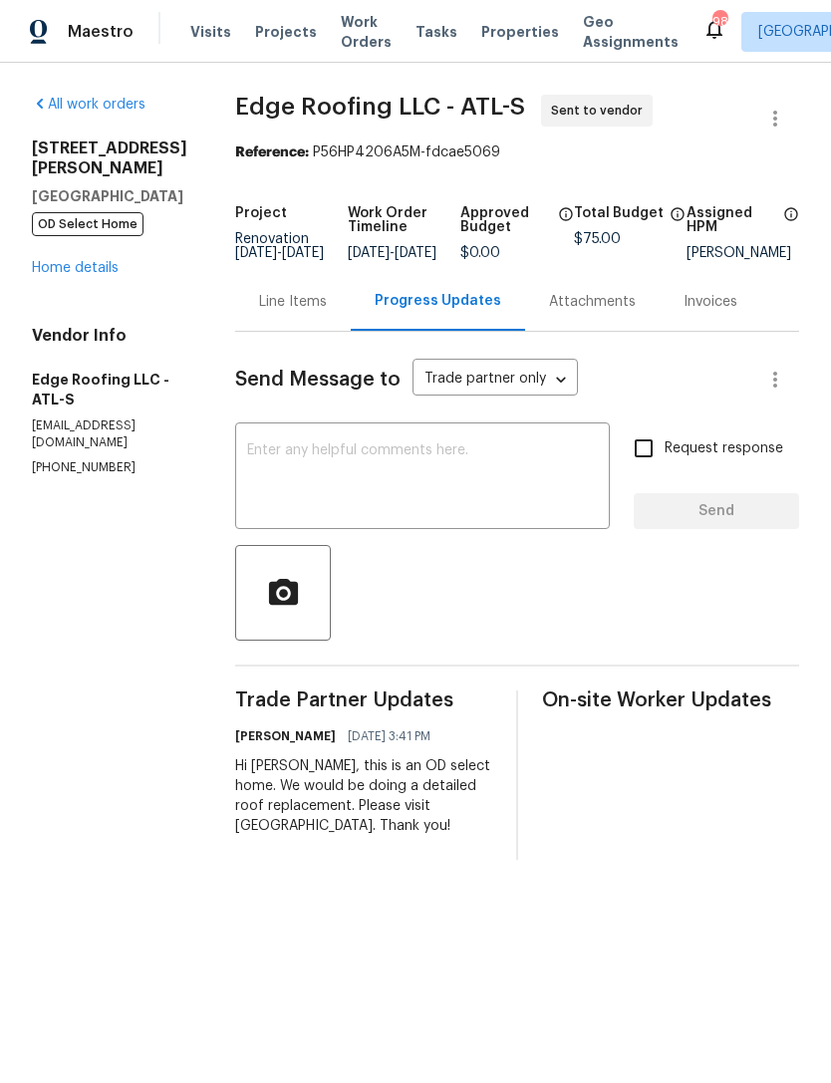
click at [465, 836] on div "Hi [PERSON_NAME], this is an OD select home. We would be doing a detailed roof …" at bounding box center [363, 796] width 257 height 80
click at [94, 261] on link "Home details" at bounding box center [75, 268] width 87 height 14
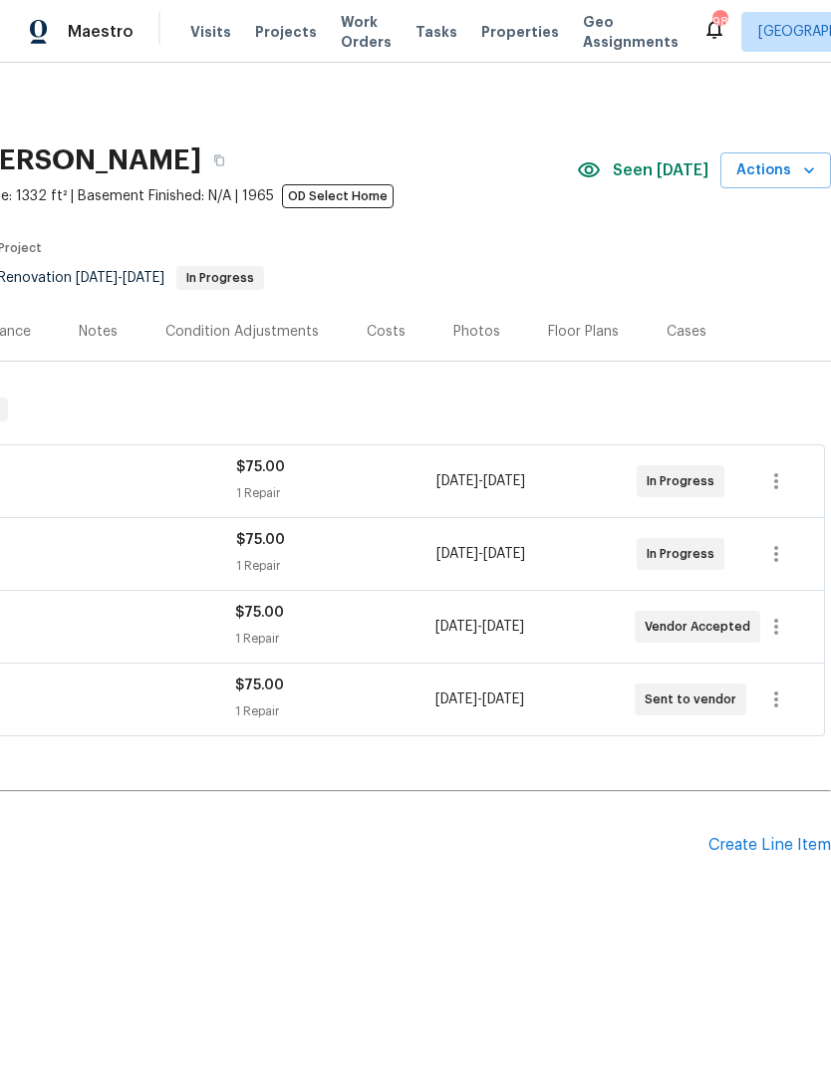
scroll to position [0, 295]
click at [770, 702] on icon "button" at bounding box center [776, 699] width 24 height 24
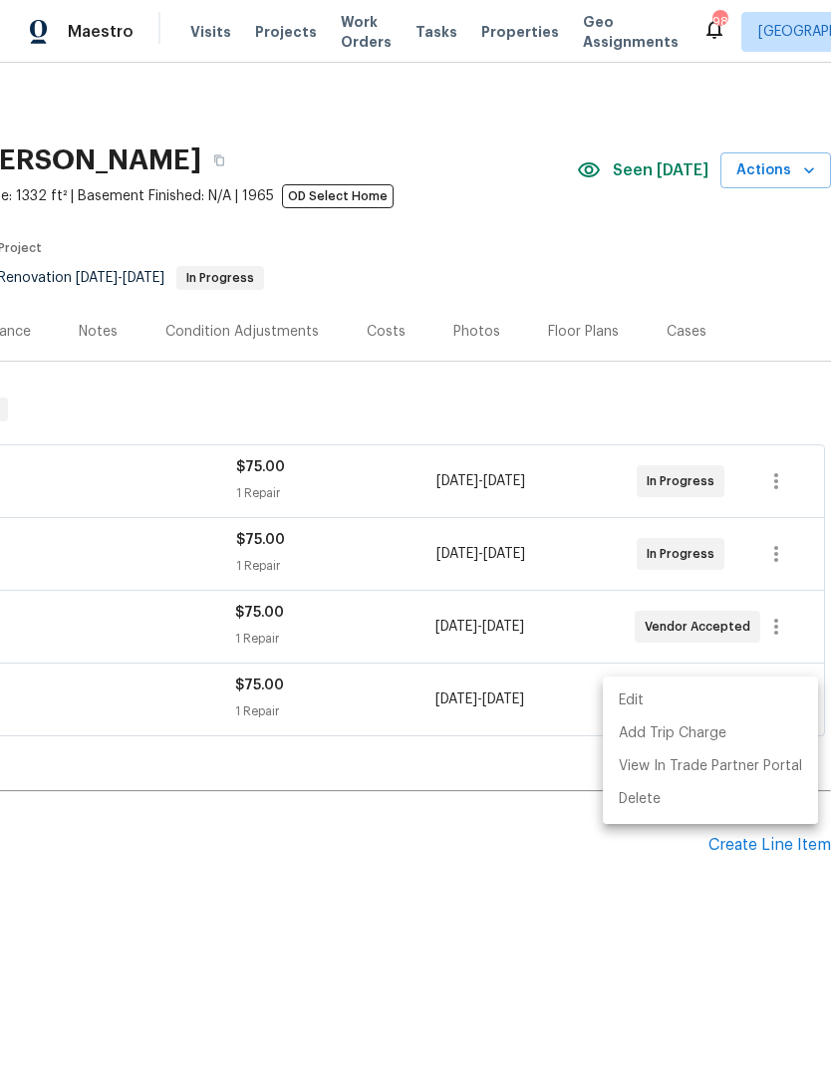
click at [367, 744] on div at bounding box center [415, 541] width 831 height 1083
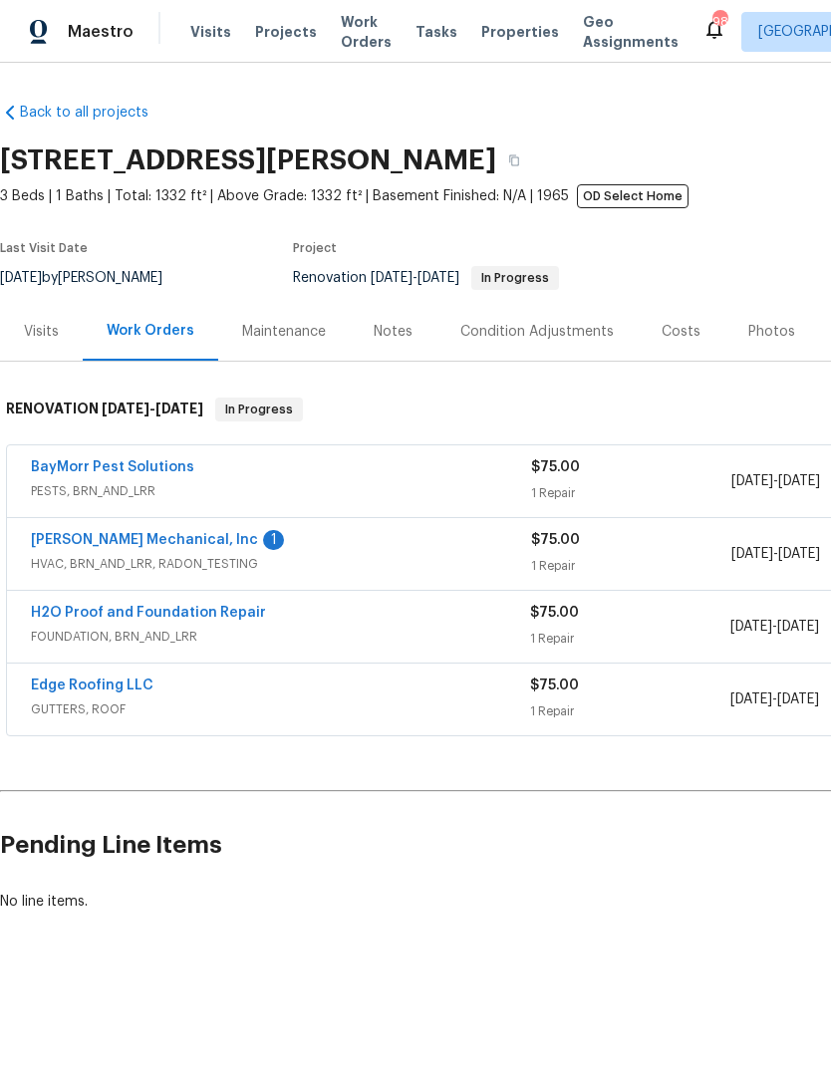
scroll to position [0, 0]
click at [110, 688] on link "Edge Roofing LLC" at bounding box center [92, 685] width 123 height 14
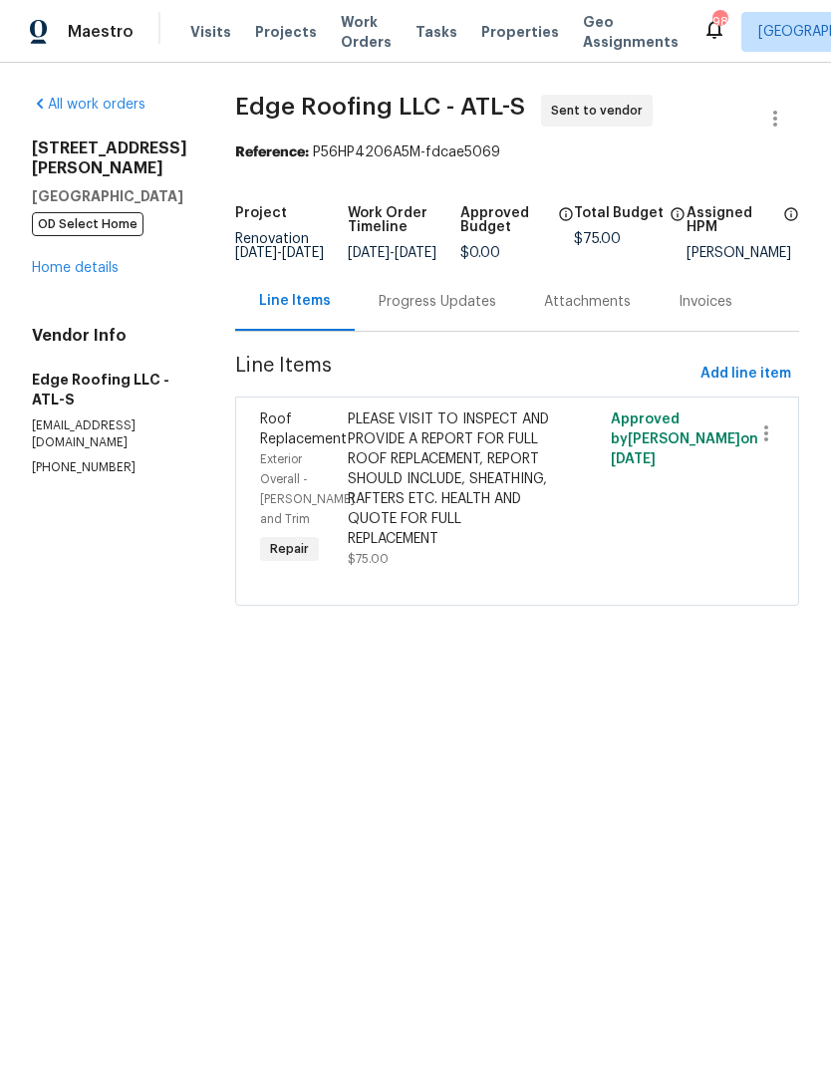
click at [76, 263] on link "Home details" at bounding box center [75, 268] width 87 height 14
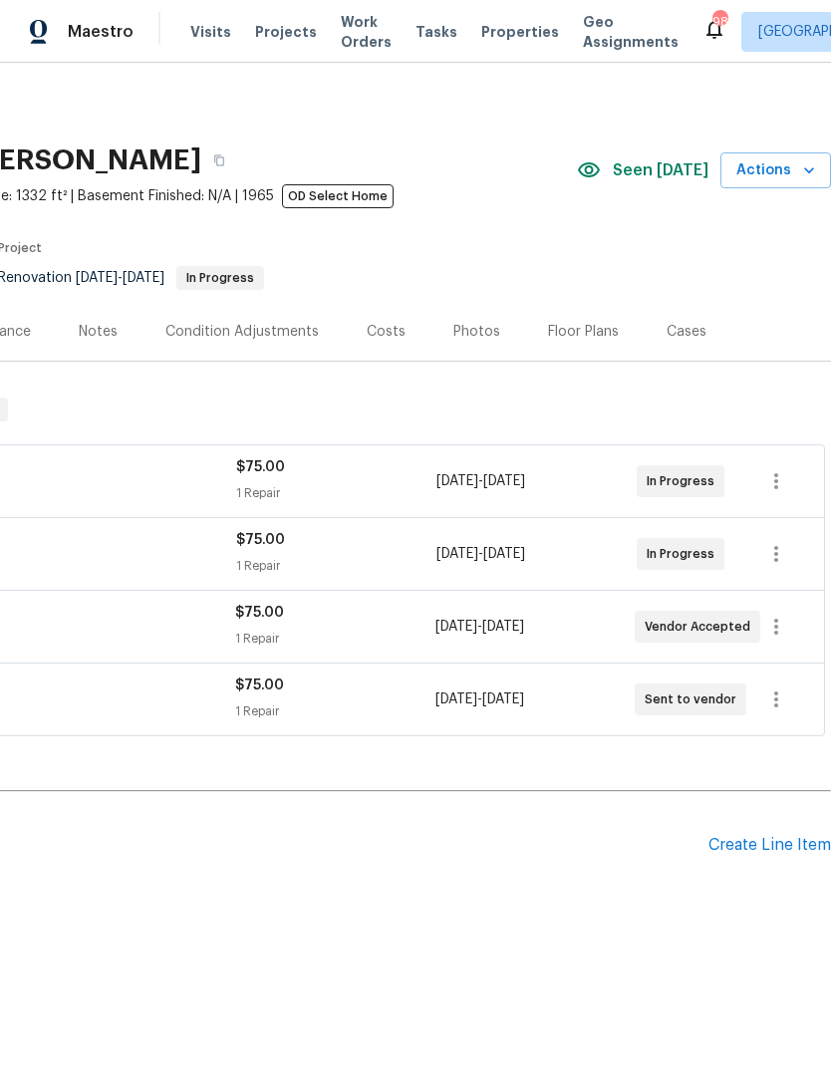
scroll to position [0, 295]
